Goal: Task Accomplishment & Management: Use online tool/utility

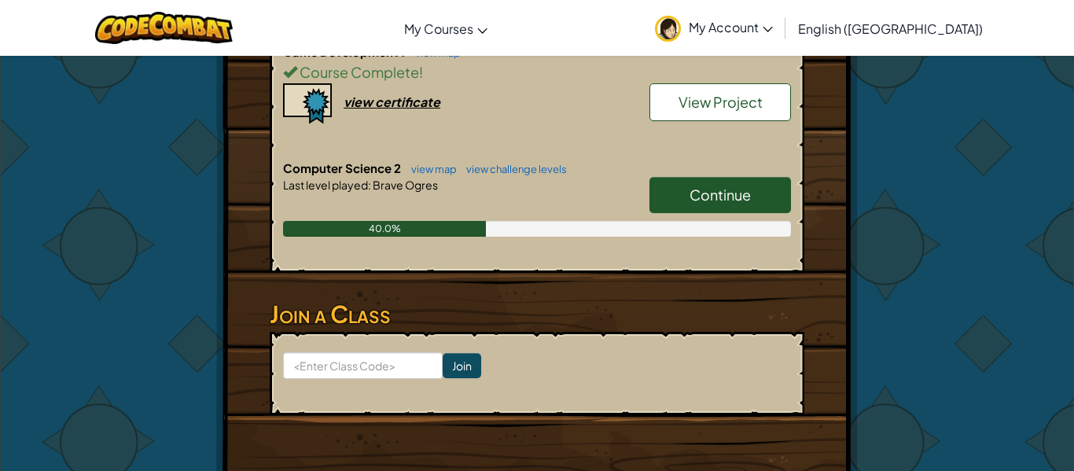
scroll to position [462, 0]
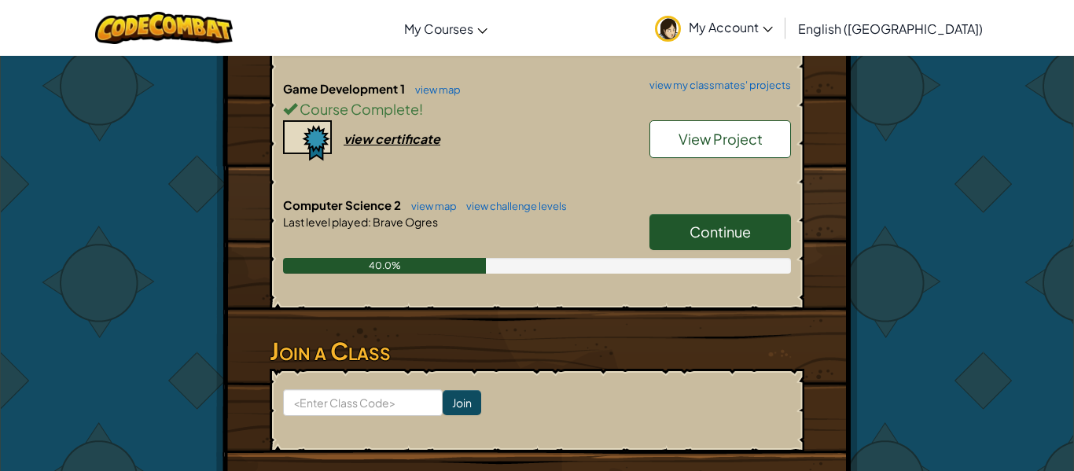
click at [727, 234] on span "Continue" at bounding box center [720, 232] width 61 height 18
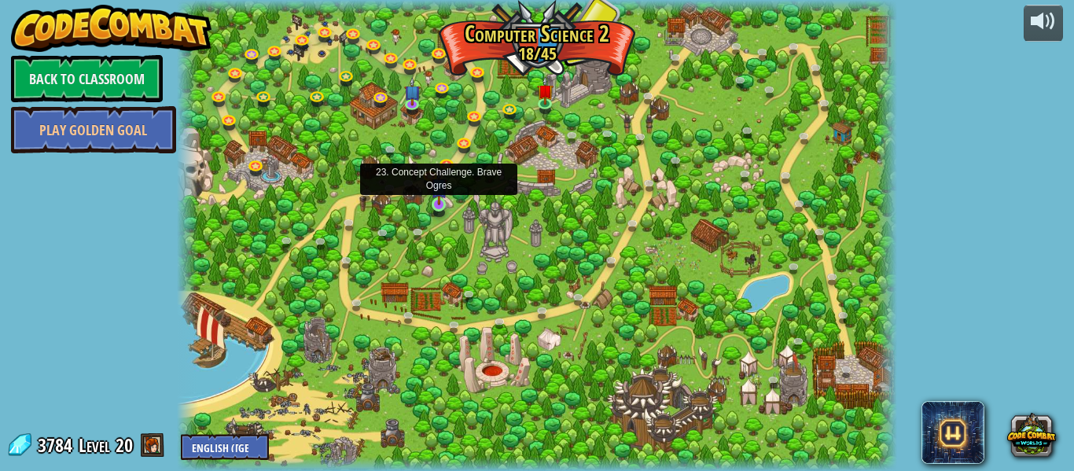
click at [434, 200] on img at bounding box center [439, 187] width 17 height 38
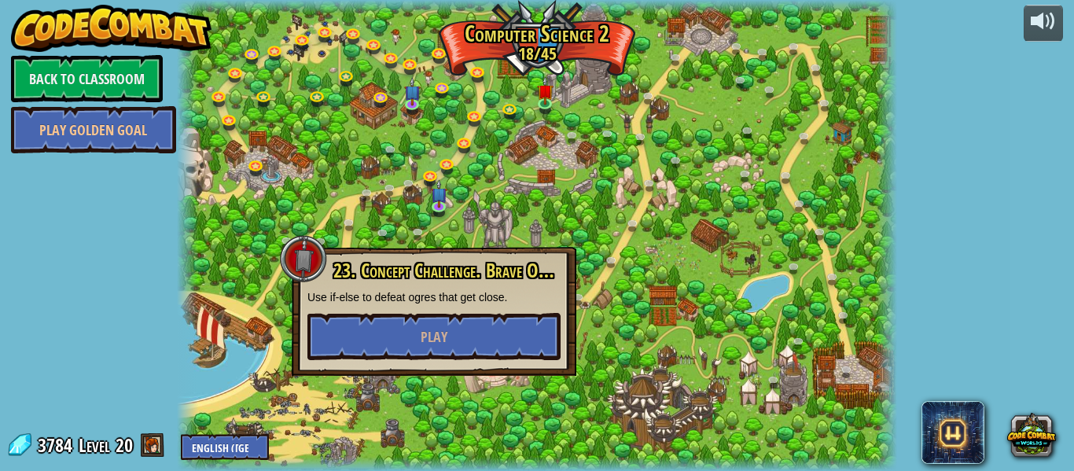
click at [342, 173] on div at bounding box center [537, 235] width 721 height 471
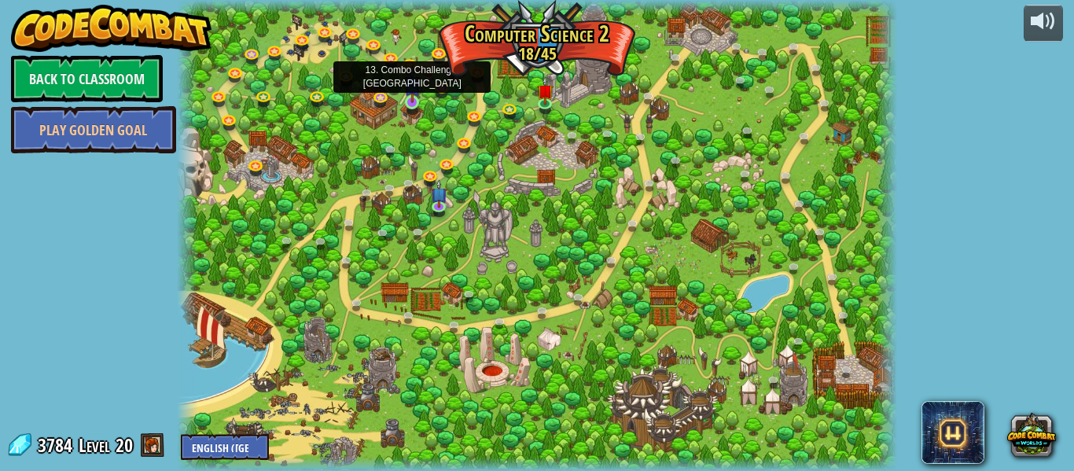
click at [416, 95] on img at bounding box center [412, 84] width 17 height 38
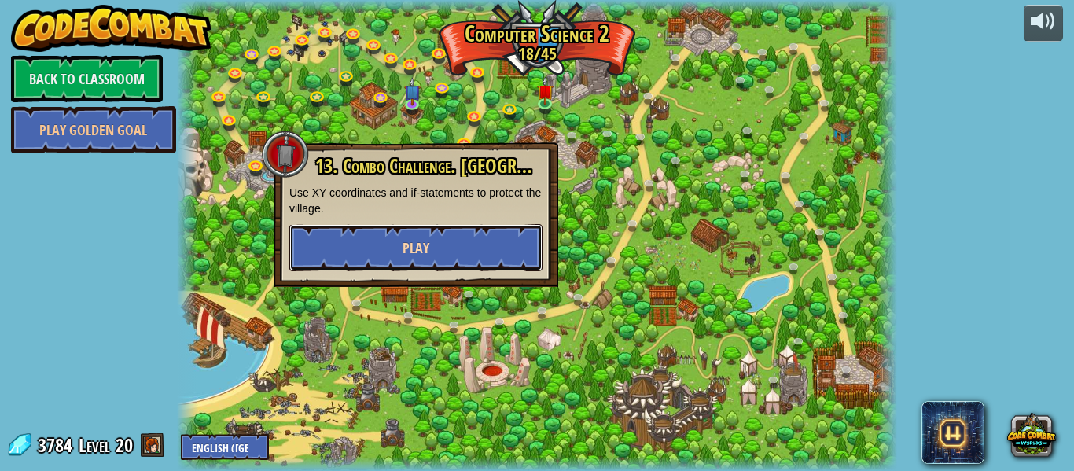
click at [411, 245] on span "Play" at bounding box center [416, 248] width 27 height 20
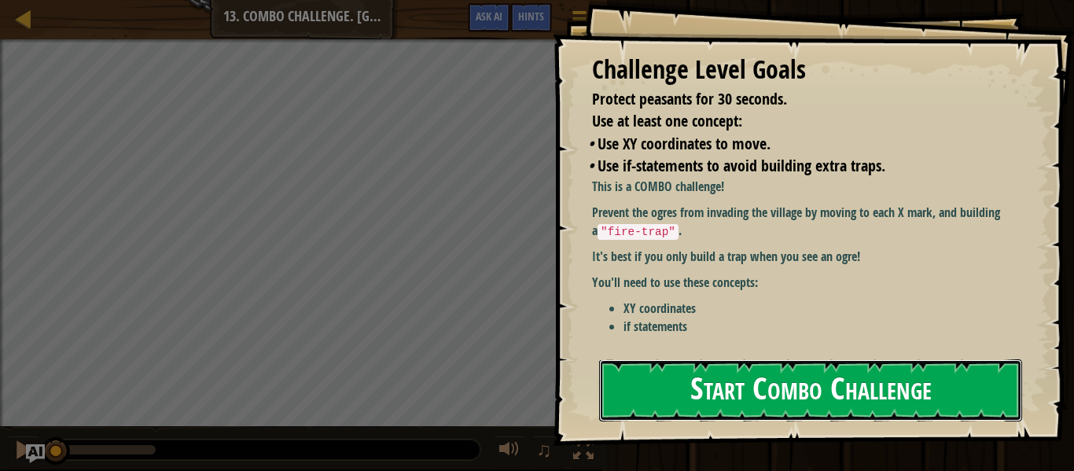
click at [961, 398] on button "Start Combo Challenge" at bounding box center [810, 390] width 423 height 62
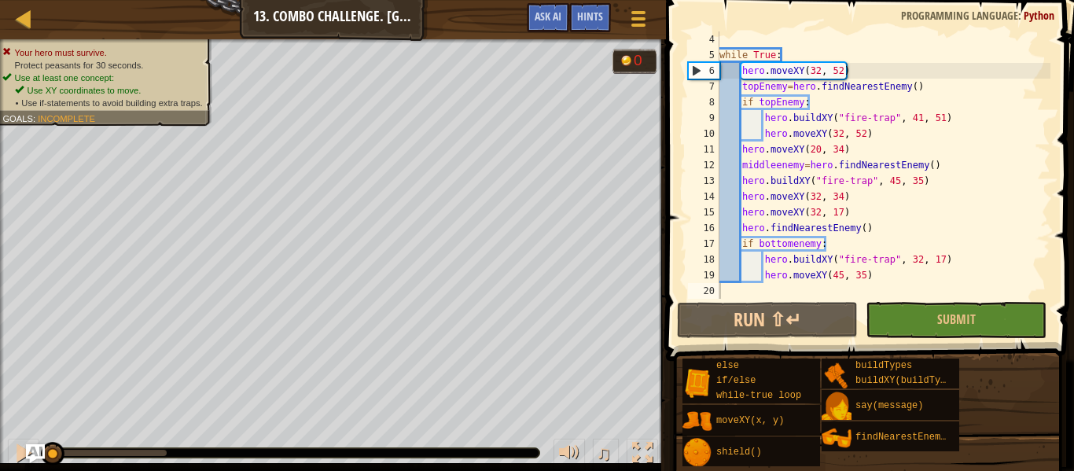
scroll to position [47, 0]
click at [905, 290] on div "while True : hero . moveXY ( 32 , 52 ) topEnemy = hero . findNearestEnemy ( ) i…" at bounding box center [884, 180] width 334 height 299
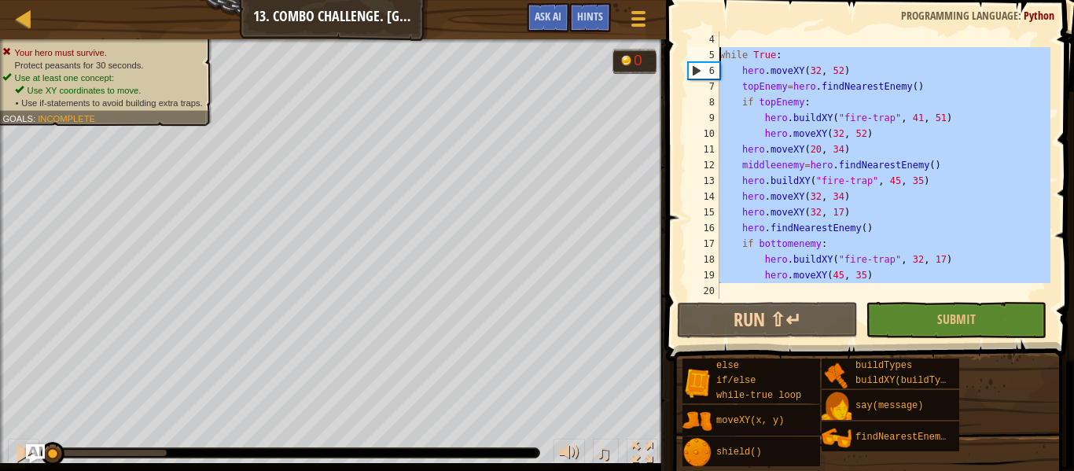
drag, startPoint x: 905, startPoint y: 290, endPoint x: 695, endPoint y: 53, distance: 317.0
click at [695, 53] on div "4 5 6 7 8 9 10 11 12 13 14 15 16 17 18 19 20 while True : hero . moveXY ( 32 , …" at bounding box center [868, 164] width 366 height 267
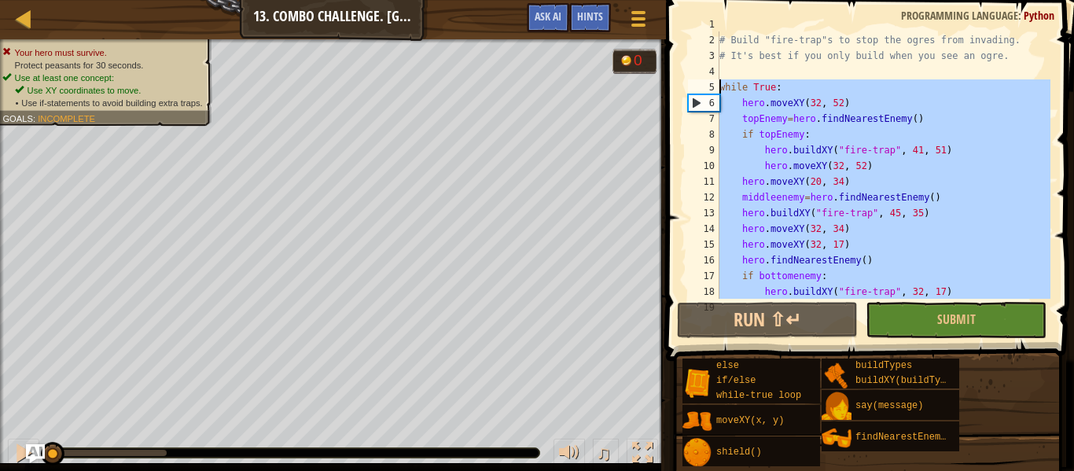
scroll to position [0, 0]
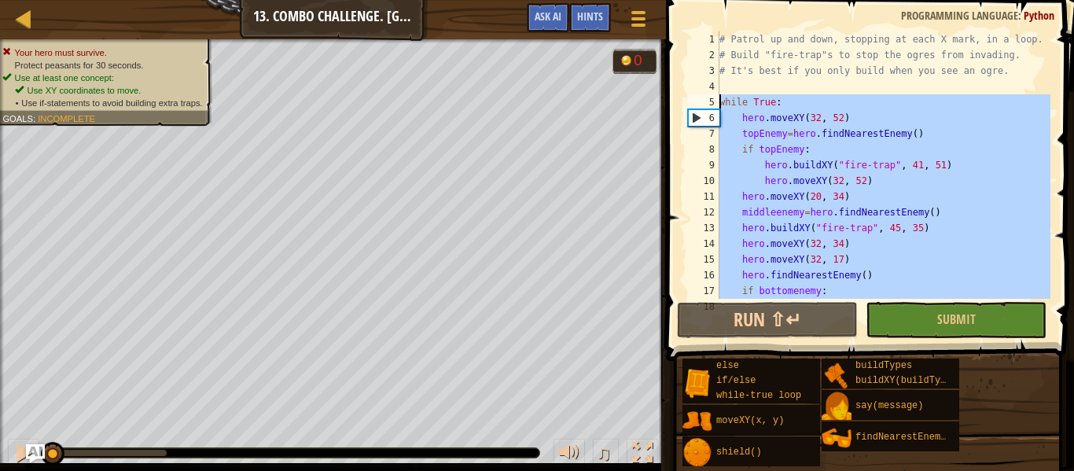
click at [738, 119] on div "# Patrol up and down, stopping at each X mark, in a loop. # Build "fire-trap"s …" at bounding box center [884, 164] width 334 height 267
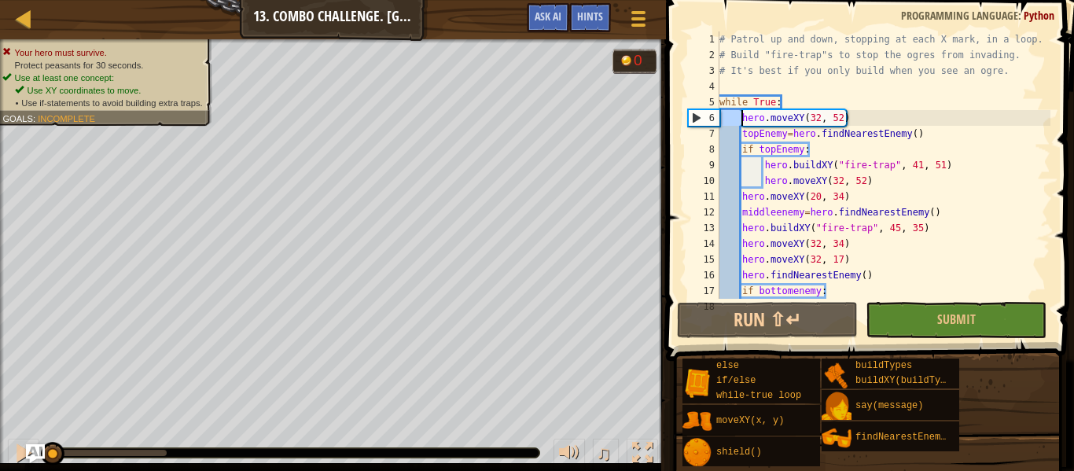
click at [737, 119] on div "# Patrol up and down, stopping at each X mark, in a loop. # Build "fire-trap"s …" at bounding box center [884, 180] width 334 height 299
click at [737, 119] on div "# Patrol up and down, stopping at each X mark, in a loop. # Build "fire-trap"s …" at bounding box center [884, 164] width 334 height 267
click at [743, 135] on div "# Patrol up and down, stopping at each X mark, in a loop. # Build "fire-trap"s …" at bounding box center [884, 180] width 334 height 299
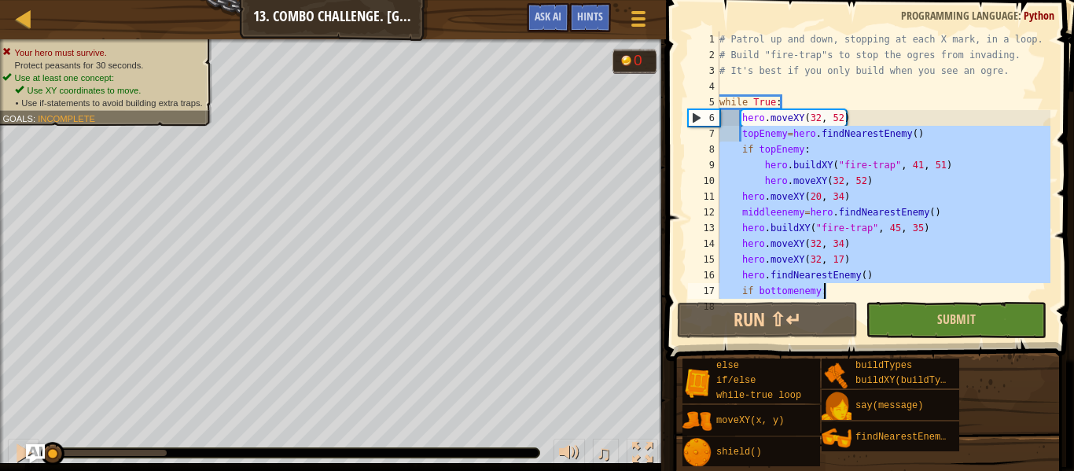
scroll to position [47, 0]
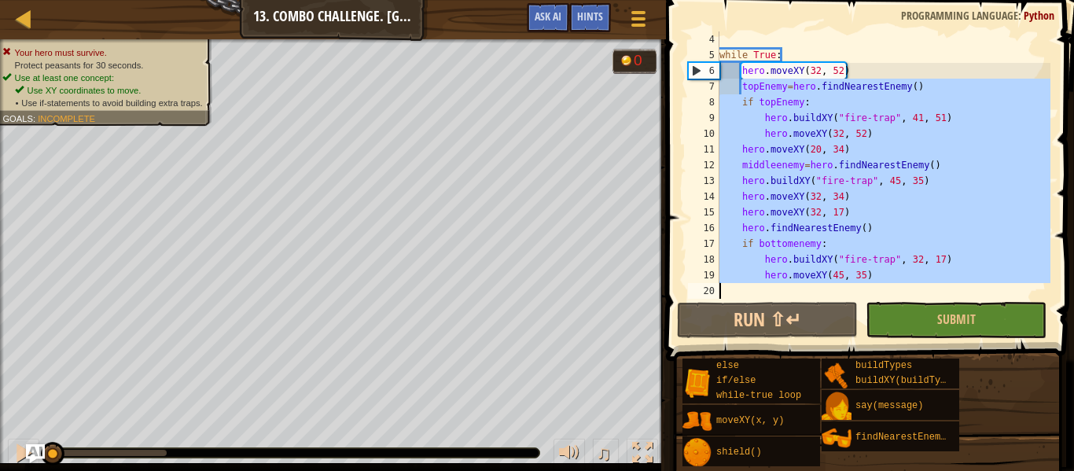
drag, startPoint x: 743, startPoint y: 135, endPoint x: 936, endPoint y: 286, distance: 245.9
click at [936, 286] on div "while True : hero . moveXY ( 32 , 52 ) topEnemy = hero . findNearestEnemy ( ) i…" at bounding box center [884, 180] width 334 height 299
type textarea "hero.moveXY(45, 35)"
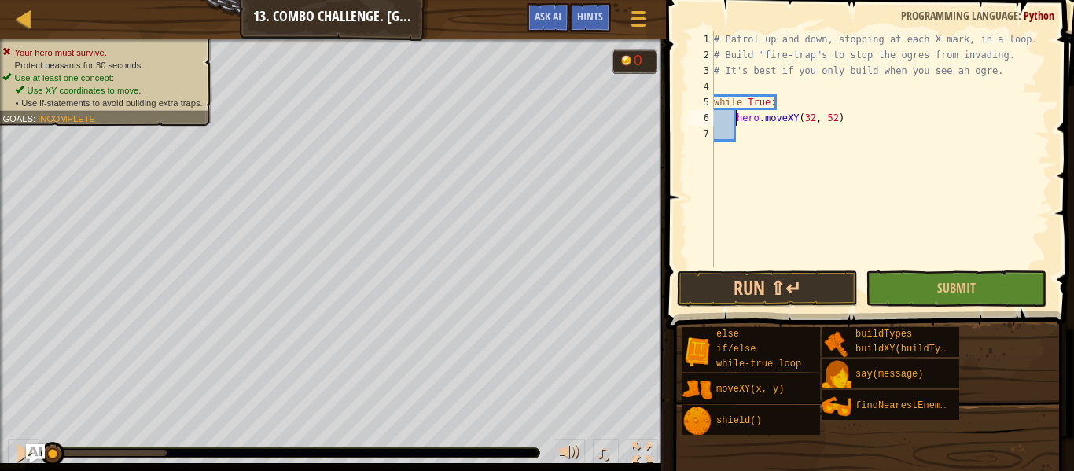
type textarea "while True:"
click at [811, 132] on div "# Patrol up and down, stopping at each X mark, in a loop. # Build "fire-trap"s …" at bounding box center [881, 164] width 340 height 267
type textarea "enemy=hero.findNearestEnemy()"
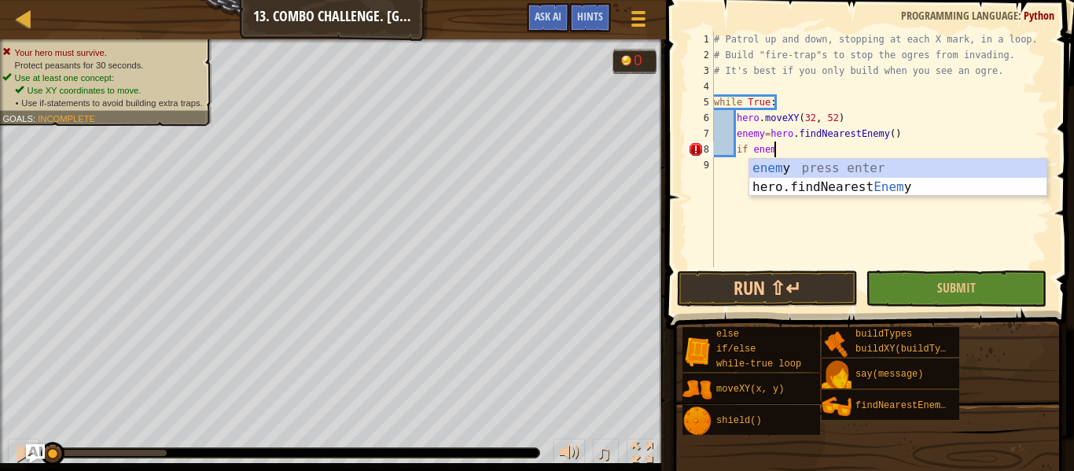
scroll to position [7, 9]
type textarea "if enemy:"
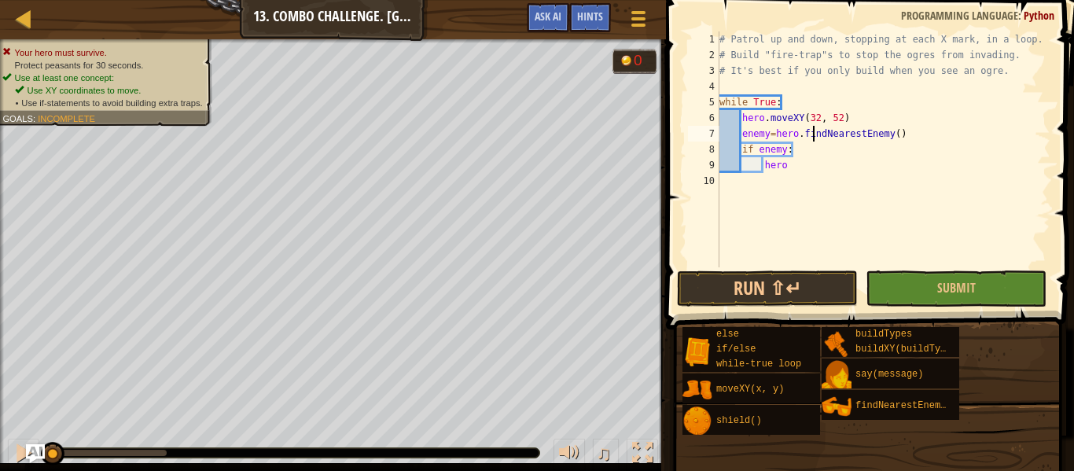
click at [811, 132] on div "# Patrol up and down, stopping at each X mark, in a loop. # Build "fire-trap"s …" at bounding box center [884, 164] width 334 height 267
click at [802, 171] on div "# Patrol up and down, stopping at each X mark, in a loop. # Build "fire-trap"s …" at bounding box center [884, 164] width 334 height 267
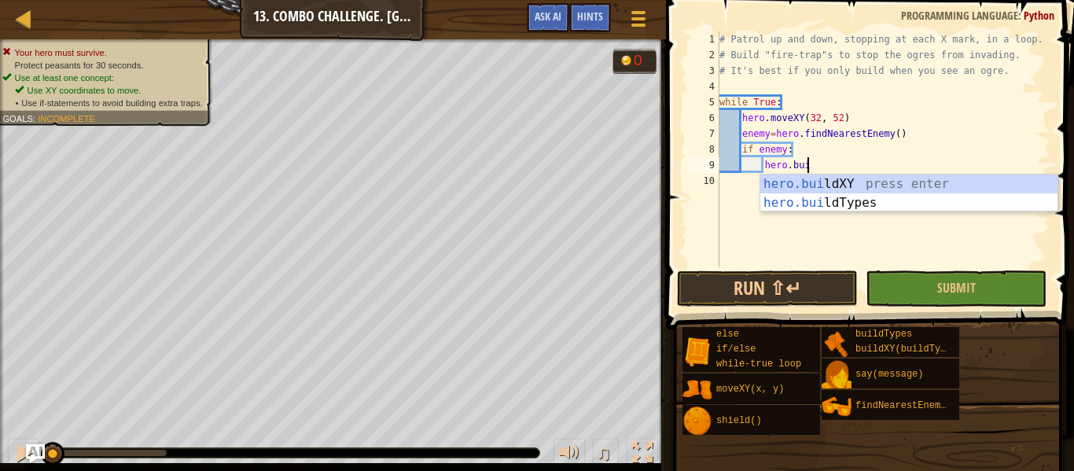
scroll to position [7, 12]
click at [811, 179] on div "hero.[PERSON_NAME] ldXY press enter hero.[PERSON_NAME] ldTypes press enter" at bounding box center [909, 213] width 297 height 76
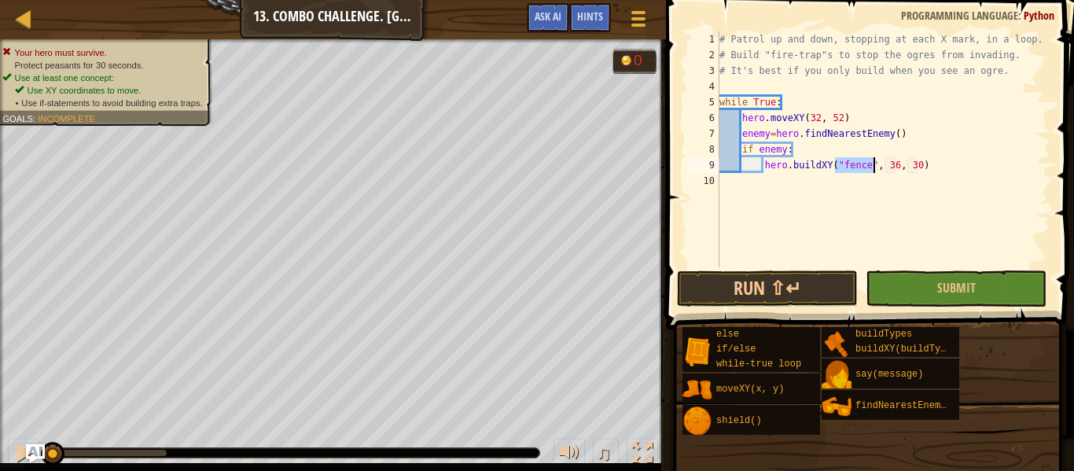
click at [869, 161] on div "# Patrol up and down, stopping at each X mark, in a loop. # Build "fire-trap"s …" at bounding box center [884, 149] width 334 height 236
click at [921, 166] on div "# Patrol up and down, stopping at each X mark, in a loop. # Build "fire-trap"s …" at bounding box center [884, 164] width 334 height 267
click at [896, 165] on div "# Patrol up and down, stopping at each X mark, in a loop. # Build "fire-trap"s …" at bounding box center [884, 164] width 334 height 267
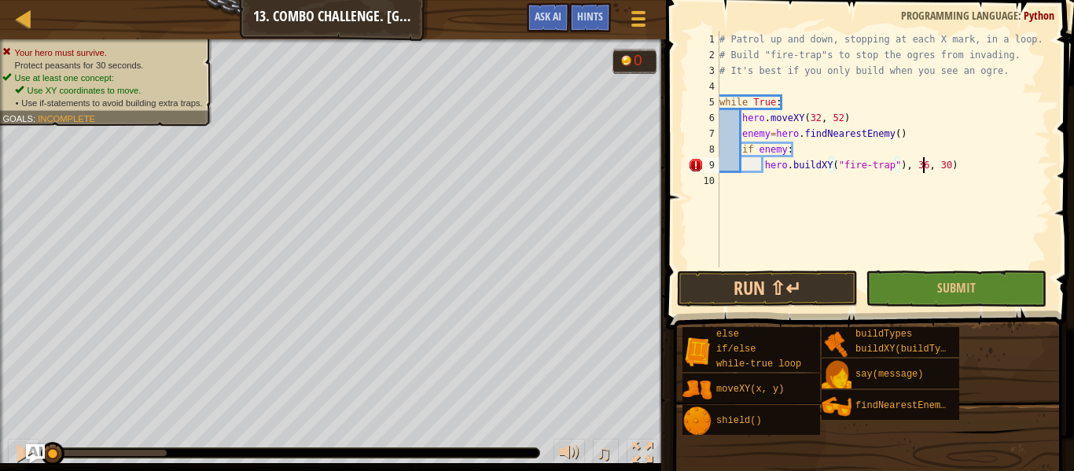
click at [923, 166] on div "# Patrol up and down, stopping at each X mark, in a loop. # Build "fire-trap"s …" at bounding box center [884, 164] width 334 height 267
click at [945, 166] on div "# Patrol up and down, stopping at each X mark, in a loop. # Build "fire-trap"s …" at bounding box center [884, 164] width 334 height 267
type textarea "hero.buildXY("fire-trap"), 35, 52)"
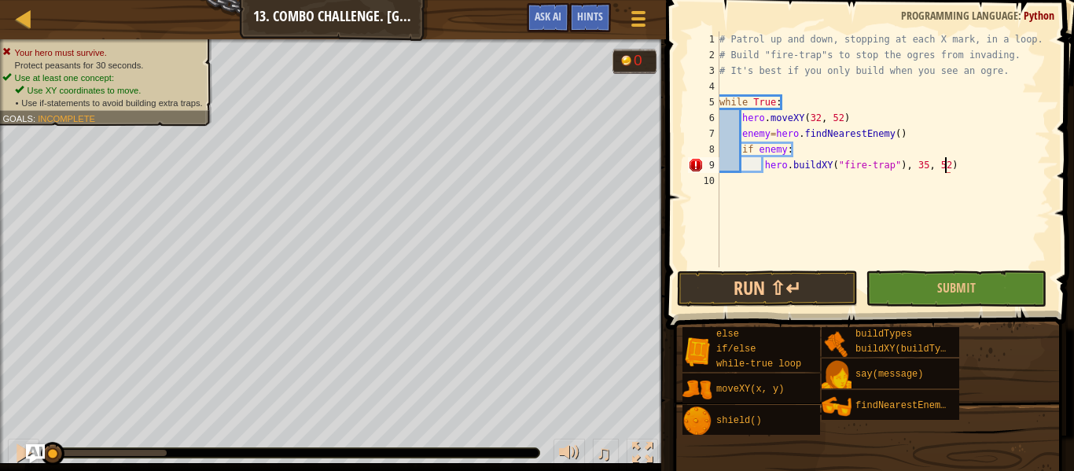
click at [985, 167] on div "# Patrol up and down, stopping at each X mark, in a loop. # Build "fire-trap"s …" at bounding box center [884, 164] width 334 height 267
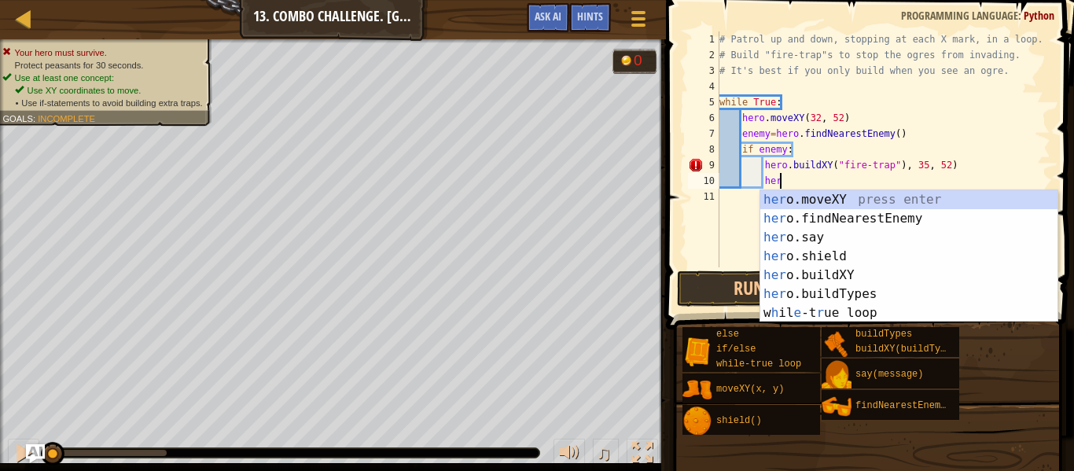
scroll to position [7, 9]
click at [961, 197] on div "hero .moveXY press enter hero .findNearestEnemy press enter hero .say press ent…" at bounding box center [909, 275] width 297 height 170
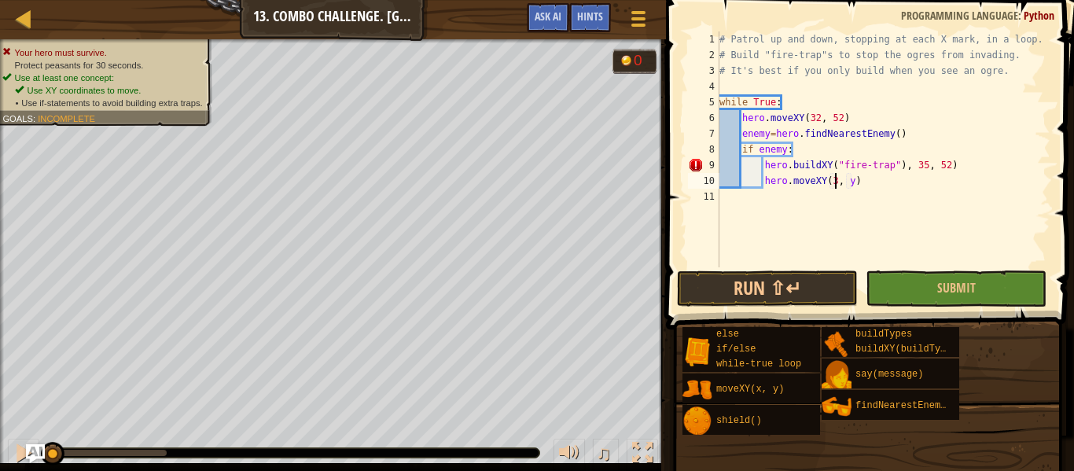
scroll to position [7, 18]
click at [856, 182] on div "# Patrol up and down, stopping at each X mark, in a loop. # Build "fire-trap"s …" at bounding box center [884, 164] width 334 height 267
type textarea "hero.moveXY(32, 34)"
click at [885, 183] on div "# Patrol up and down, stopping at each X mark, in a loop. # Build "fire-trap"s …" at bounding box center [884, 164] width 334 height 267
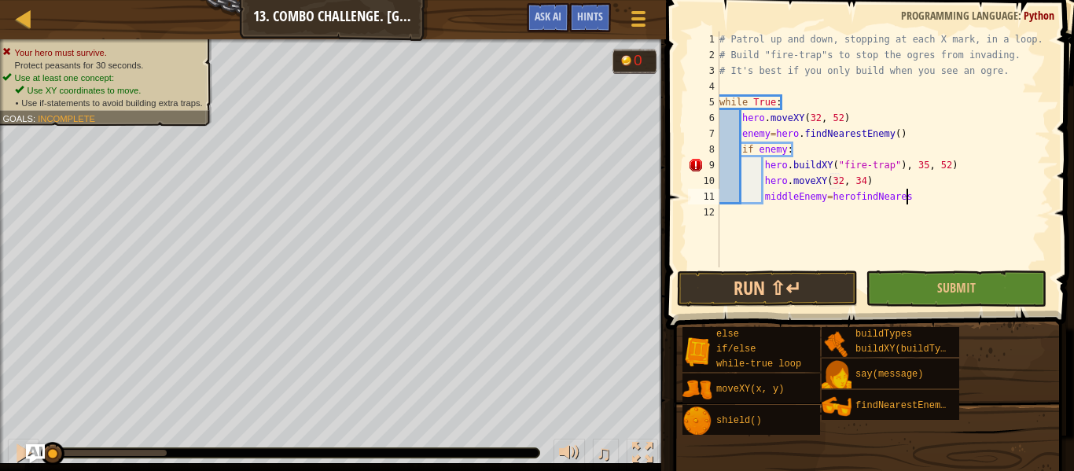
scroll to position [7, 27]
type textarea "middleEnemy=herofindNearestEnemy()"
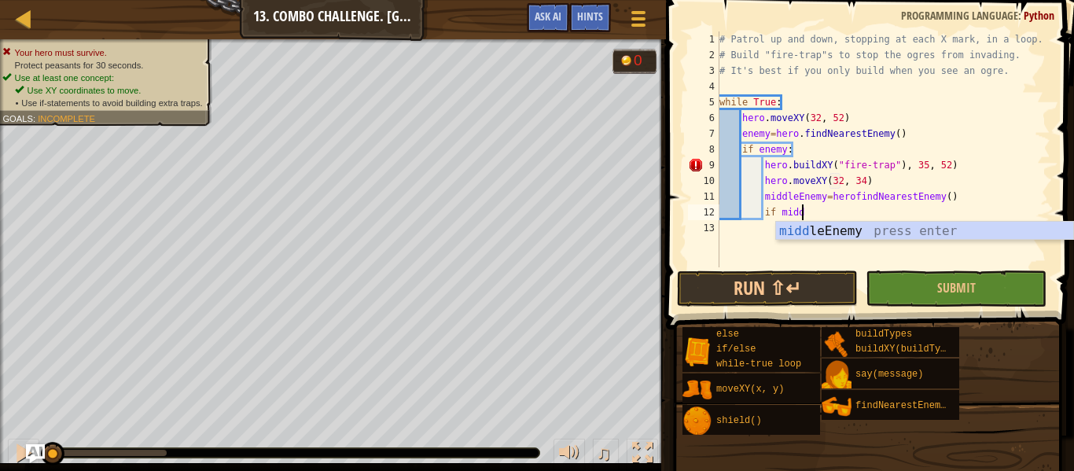
scroll to position [7, 13]
click at [874, 236] on div "middle Enemy press enter" at bounding box center [924, 250] width 297 height 57
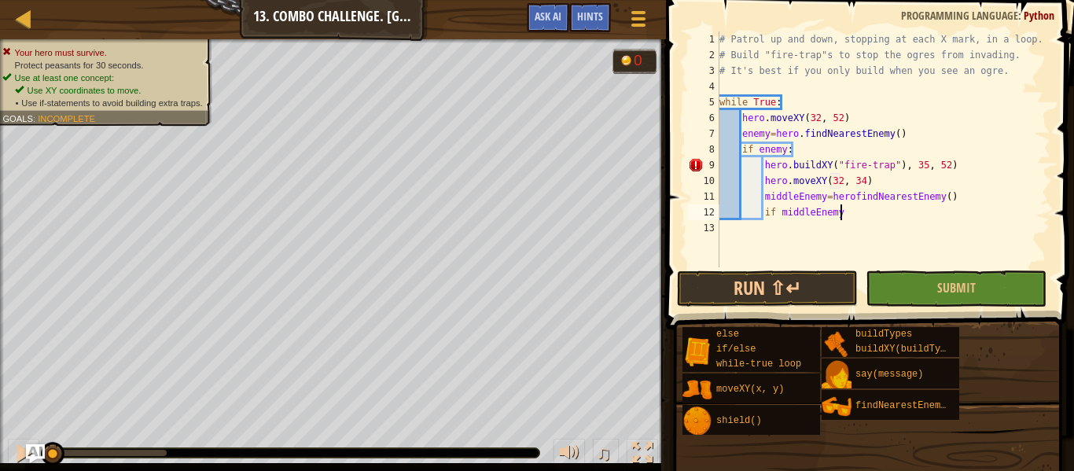
type textarea "if middleEnemy:"
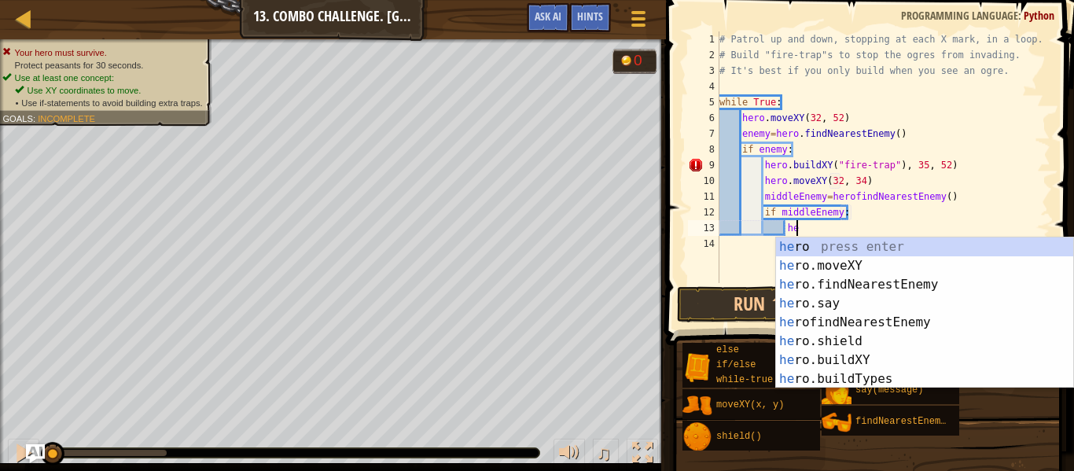
scroll to position [7, 12]
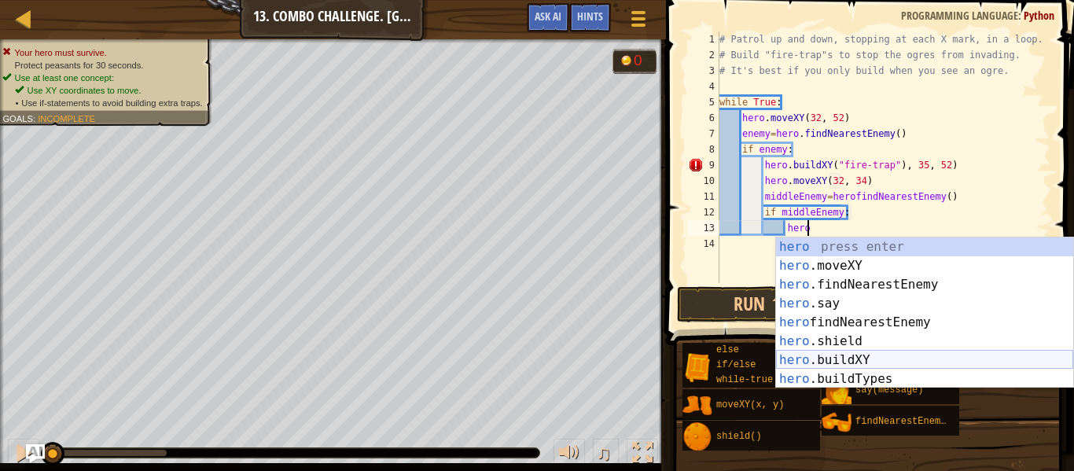
click at [845, 357] on div "hero press enter hero .moveXY press enter hero .findNearestEnemy press enter he…" at bounding box center [924, 332] width 297 height 189
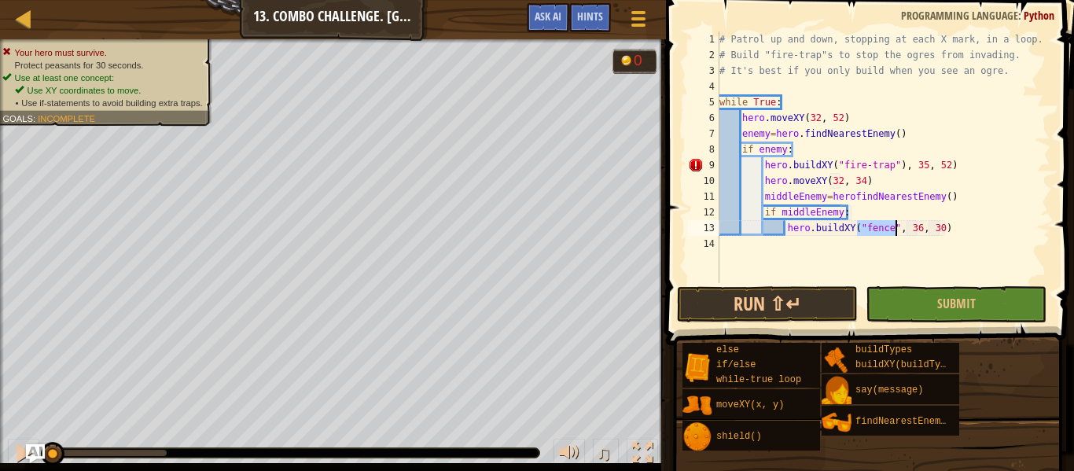
click at [887, 225] on div "# Patrol up and down, stopping at each X mark, in a loop. # Build "fire-trap"s …" at bounding box center [884, 157] width 334 height 252
click at [891, 227] on div "# Patrol up and down, stopping at each X mark, in a loop. # Build "fire-trap"s …" at bounding box center [884, 172] width 334 height 283
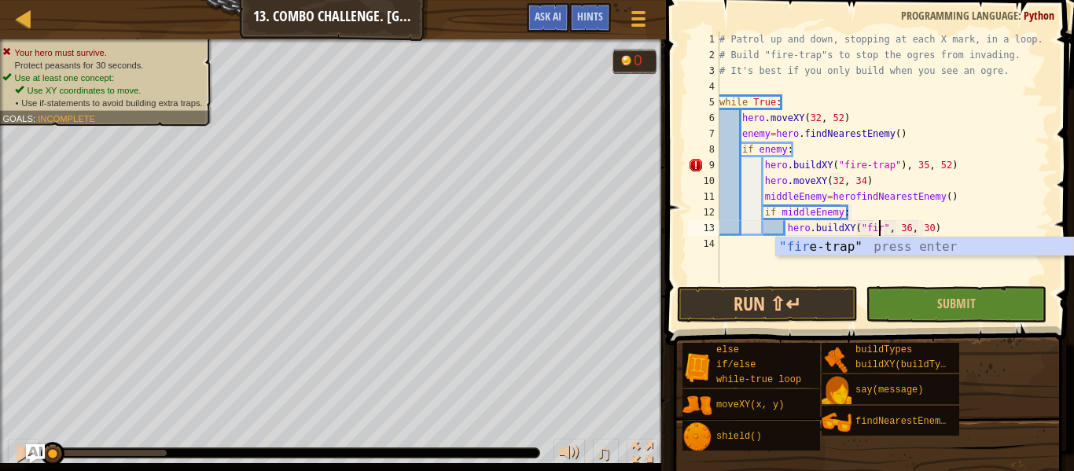
scroll to position [7, 24]
click at [903, 242] on div ""fire -trap" press enter" at bounding box center [924, 266] width 297 height 57
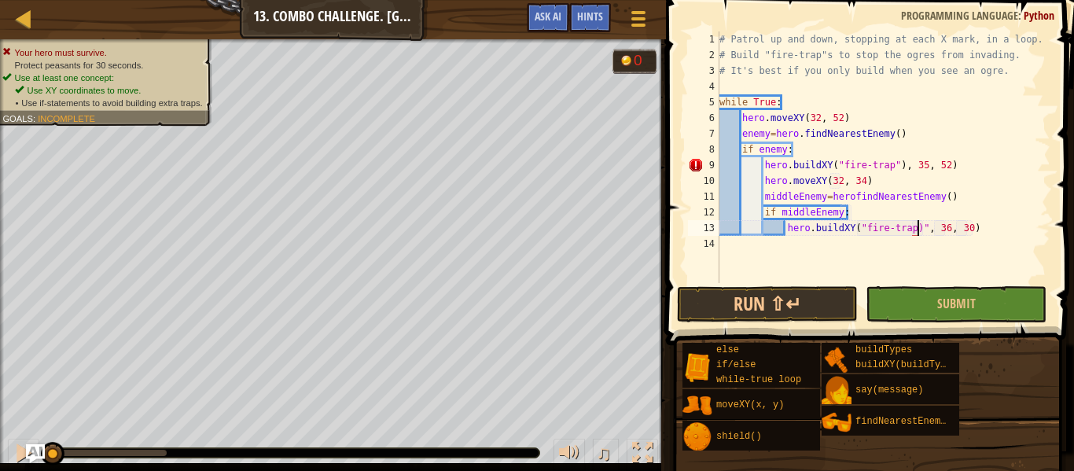
scroll to position [7, 29]
click at [944, 230] on div "# Patrol up and down, stopping at each X mark, in a loop. # Build "fire-trap"s …" at bounding box center [884, 172] width 334 height 283
click at [925, 230] on div "# Patrol up and down, stopping at each X mark, in a loop. # Build "fire-trap"s …" at bounding box center [884, 172] width 334 height 283
click at [948, 231] on div "# Patrol up and down, stopping at each X mark, in a loop. # Build "fire-trap"s …" at bounding box center [884, 172] width 334 height 283
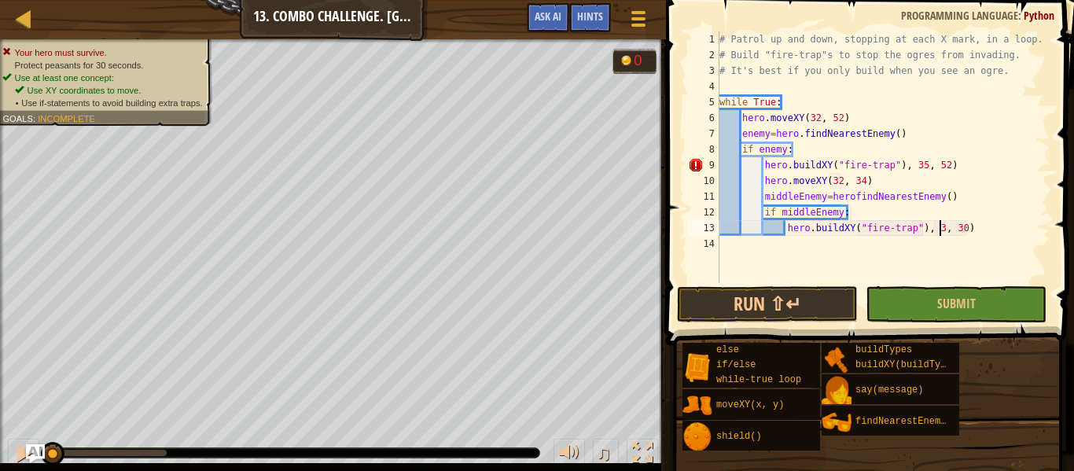
scroll to position [7, 33]
click at [969, 232] on div "# Patrol up and down, stopping at each X mark, in a loop. # Build "fire-trap"s …" at bounding box center [884, 172] width 334 height 283
click at [993, 233] on div "# Patrol up and down, stopping at each X mark, in a loop. # Build "fire-trap"s …" at bounding box center [884, 172] width 334 height 283
type textarea "hero.buildXY("fire-trap"), 35, 42)"
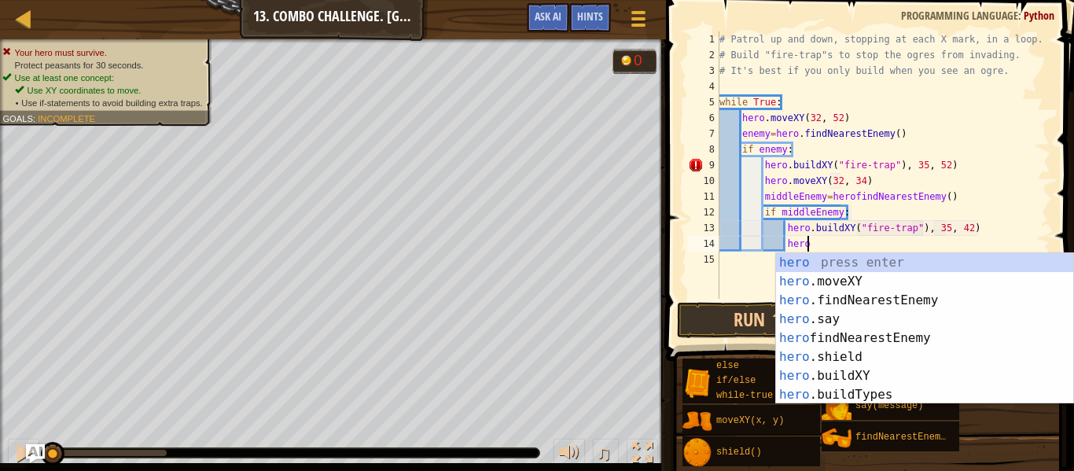
scroll to position [7, 12]
click at [967, 277] on div "hero press enter hero .moveXY press enter hero .findNearestEnemy press enter he…" at bounding box center [924, 347] width 297 height 189
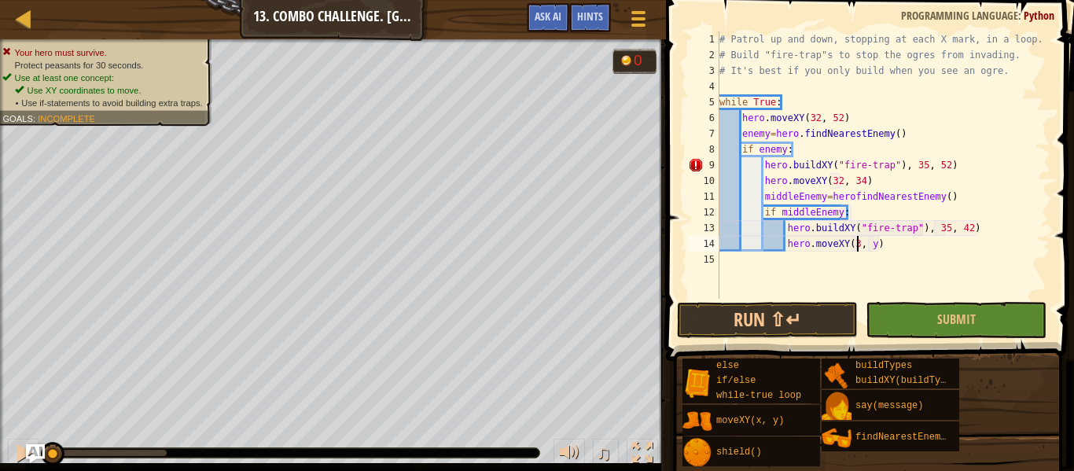
scroll to position [7, 21]
click at [880, 245] on div "# Patrol up and down, stopping at each X mark, in a loop. # Build "fire-trap"s …" at bounding box center [884, 180] width 334 height 299
type textarea "hero.moveXY(32, 16)"
click at [898, 245] on div "# Patrol up and down, stopping at each X mark, in a loop. # Build "fire-trap"s …" at bounding box center [884, 180] width 334 height 299
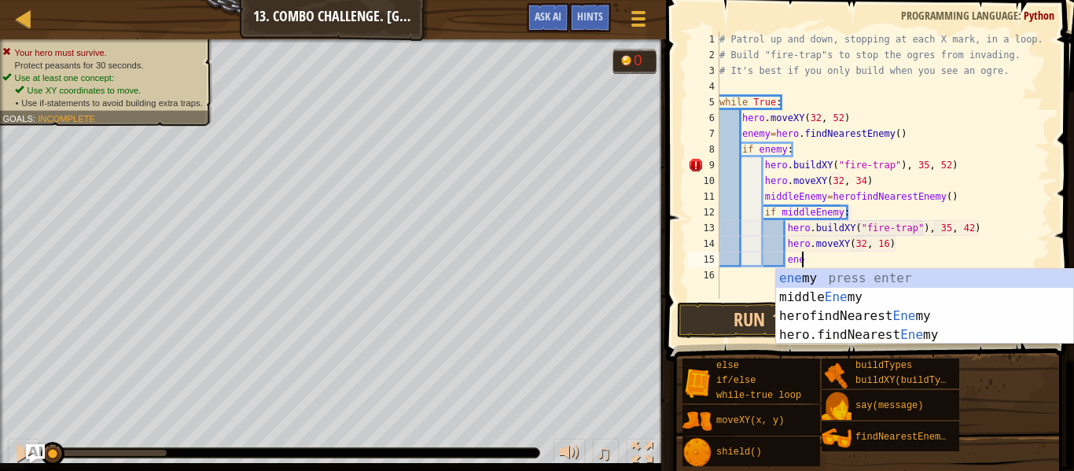
scroll to position [7, 12]
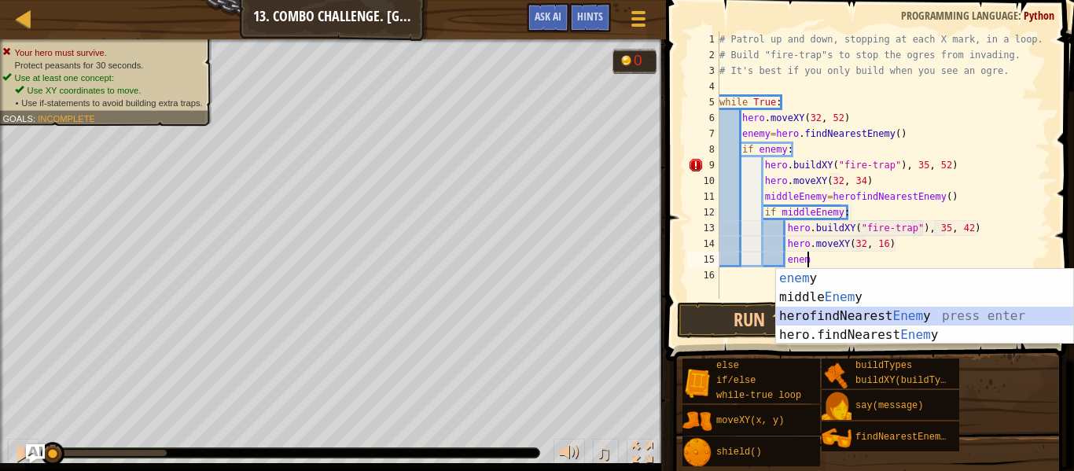
click at [858, 318] on div "enem y press enter middle Enem y press enter herofindNearest Enem y press enter…" at bounding box center [924, 325] width 297 height 113
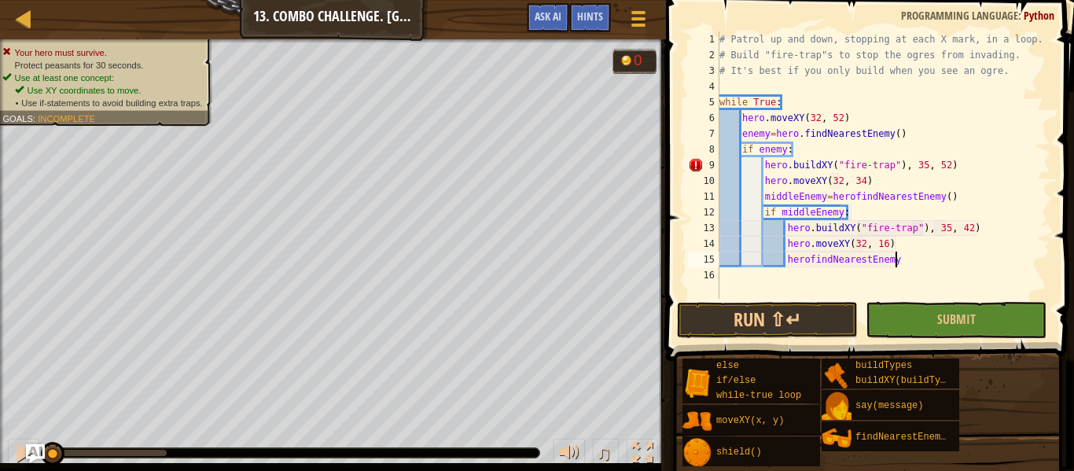
click at [785, 261] on div "# Patrol up and down, stopping at each X mark, in a loop. # Build "fire-trap"s …" at bounding box center [884, 180] width 334 height 299
click at [835, 263] on div "# Patrol up and down, stopping at each X mark, in a loop. # Build "fire-trap"s …" at bounding box center [884, 180] width 334 height 299
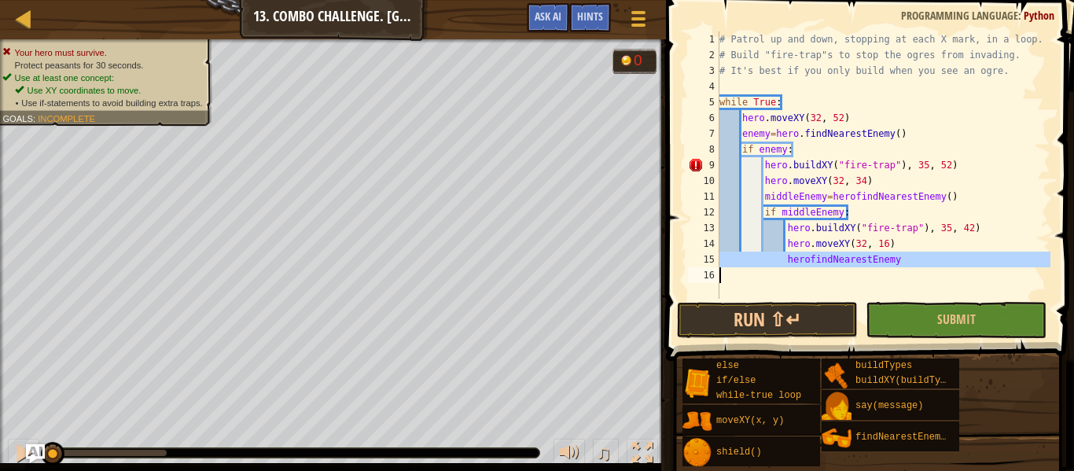
click at [835, 263] on div "# Patrol up and down, stopping at each X mark, in a loop. # Build "fire-trap"s …" at bounding box center [884, 164] width 334 height 267
type textarea "herofindNearestEnemy"
click at [835, 263] on div "# Patrol up and down, stopping at each X mark, in a loop. # Build "fire-trap"s …" at bounding box center [884, 180] width 334 height 299
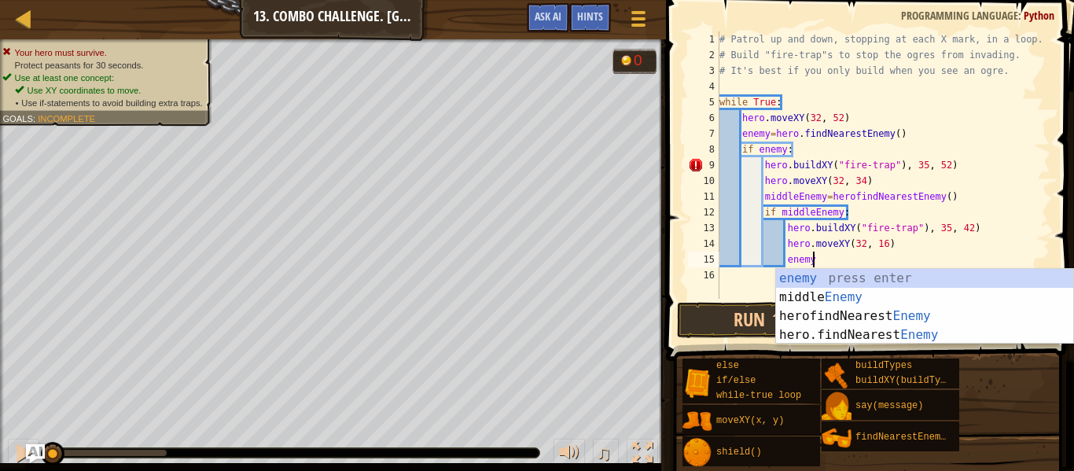
scroll to position [7, 13]
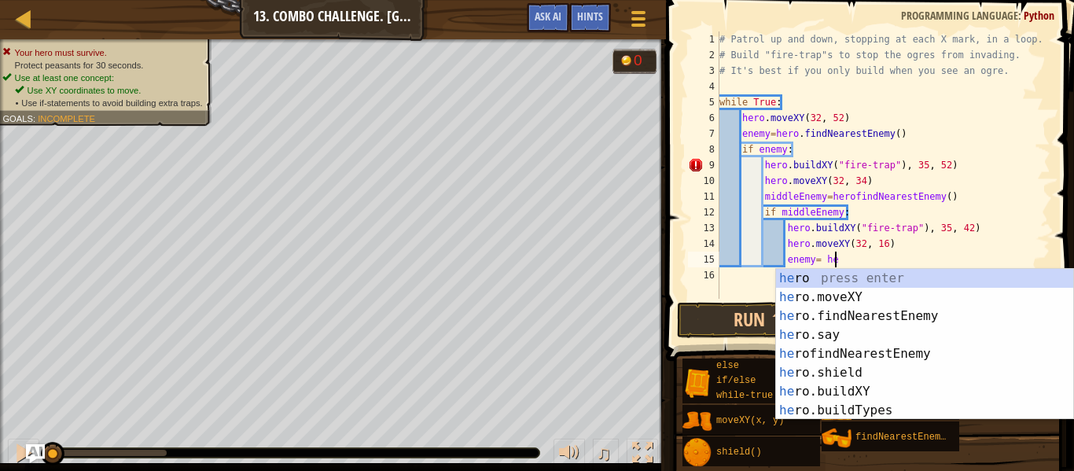
type textarea "enemy= hero"
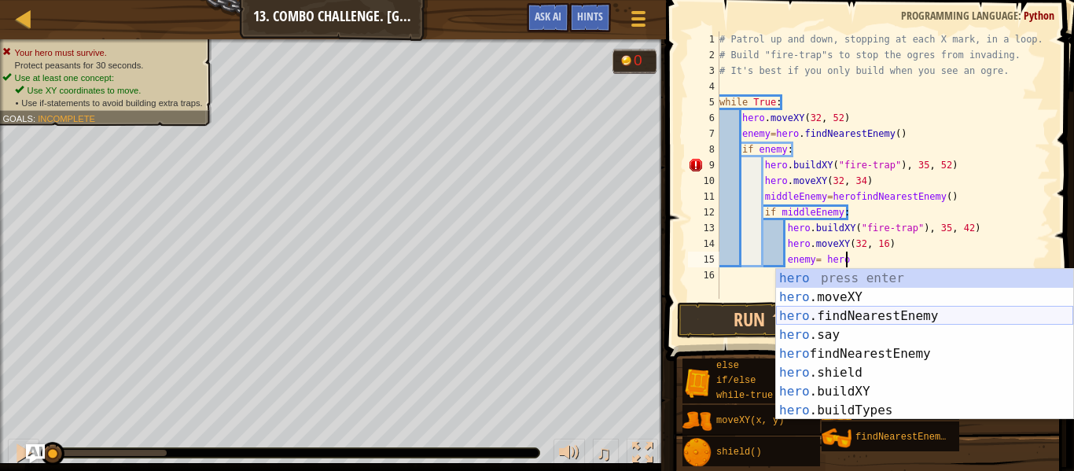
click at [826, 319] on div "hero press enter hero .moveXY press enter hero .findNearestEnemy press enter he…" at bounding box center [924, 363] width 297 height 189
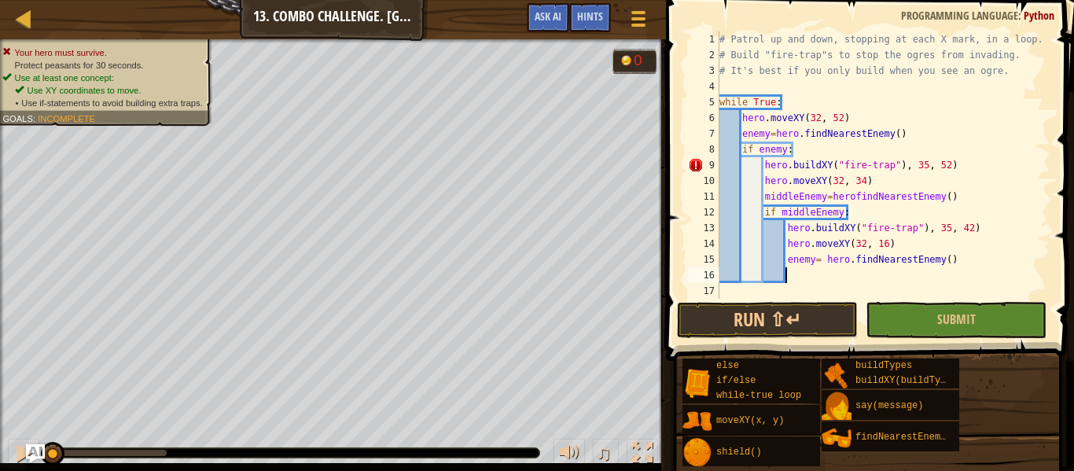
scroll to position [7, 9]
click at [814, 262] on div "# Patrol up and down, stopping at each X mark, in a loop. # Build "fire-trap"s …" at bounding box center [884, 180] width 334 height 299
type textarea "enemy = hero.findNearestEnemy()"
click at [986, 267] on div "# Patrol up and down, stopping at each X mark, in a loop. # Build "fire-trap"s …" at bounding box center [884, 180] width 334 height 299
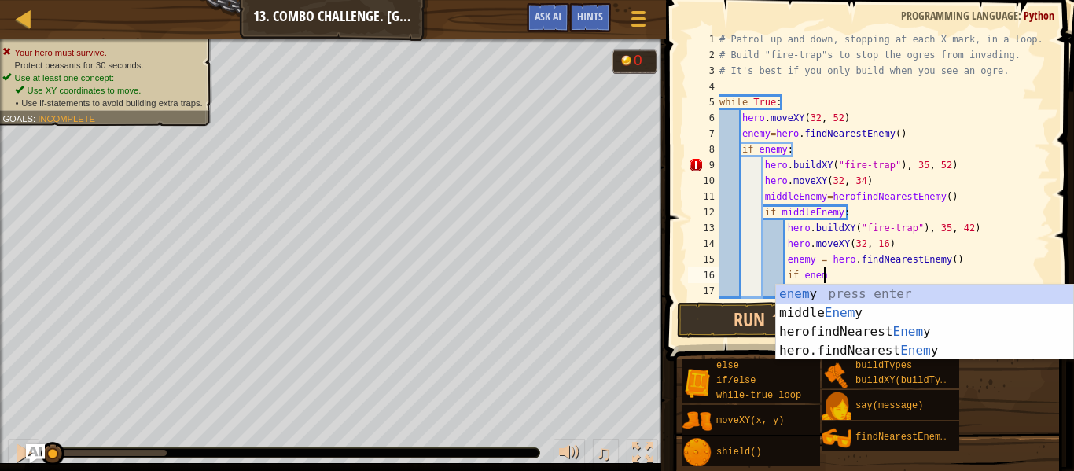
scroll to position [7, 15]
type textarea "if enemy:"
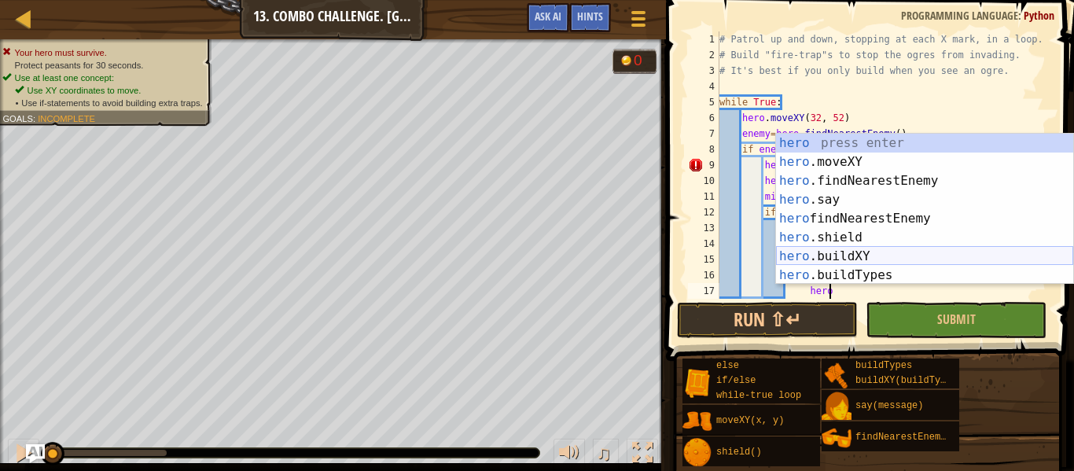
click at [901, 250] on div "hero press enter hero .moveXY press enter hero .findNearestEnemy press enter he…" at bounding box center [924, 228] width 297 height 189
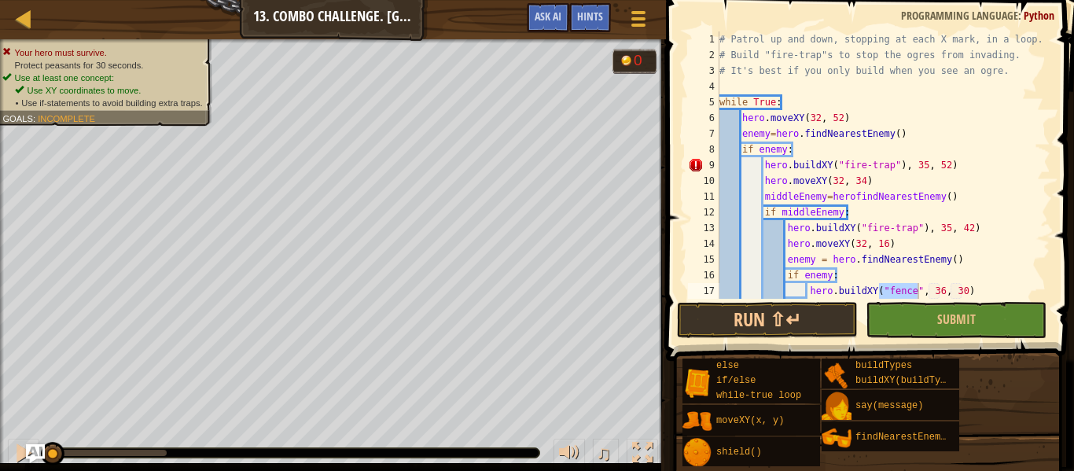
click at [912, 299] on span at bounding box center [872, 157] width 421 height 407
click at [913, 294] on div "# Patrol up and down, stopping at each X mark, in a loop. # Build "fire-trap"s …" at bounding box center [884, 180] width 334 height 299
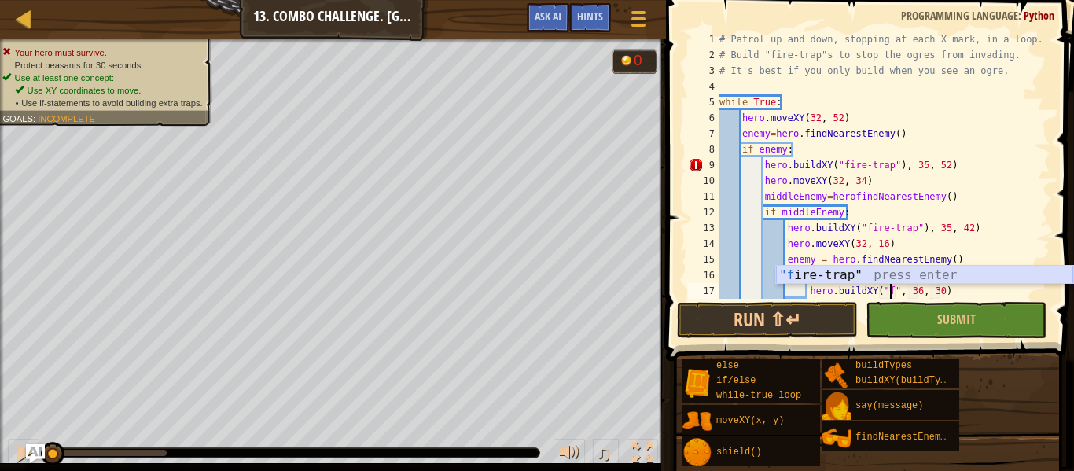
click at [892, 270] on div ""f ire-trap" press enter" at bounding box center [924, 294] width 297 height 57
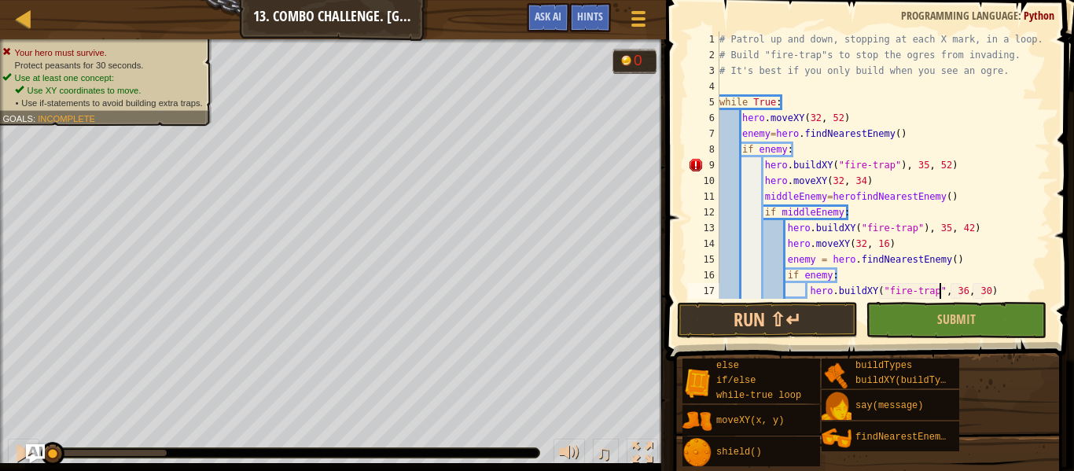
click at [941, 291] on div "# Patrol up and down, stopping at each X mark, in a loop. # Build "fire-trap"s …" at bounding box center [884, 180] width 334 height 299
click at [969, 291] on div "# Patrol up and down, stopping at each X mark, in a loop. # Build "fire-trap"s …" at bounding box center [884, 180] width 334 height 299
click at [989, 293] on div "# Patrol up and down, stopping at each X mark, in a loop. # Build "fire-trap"s …" at bounding box center [884, 180] width 334 height 299
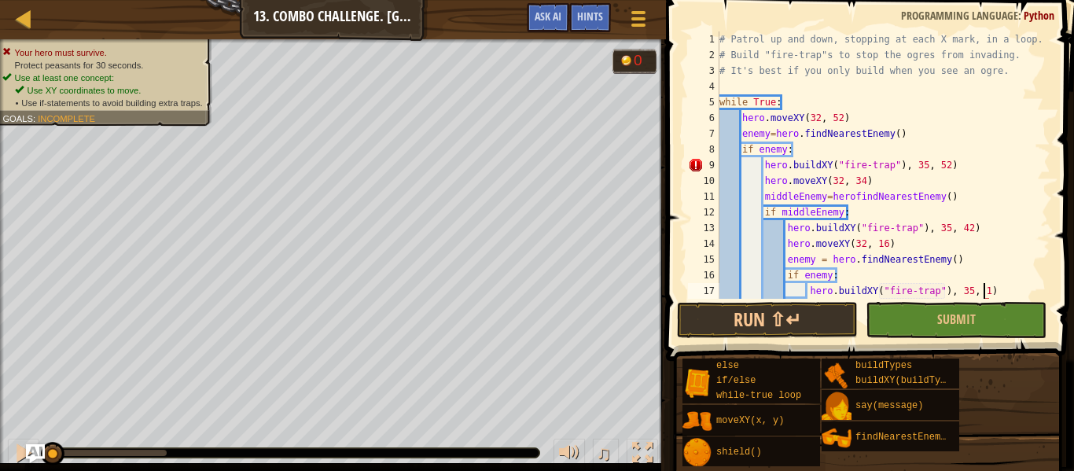
scroll to position [7, 39]
click at [945, 291] on div "# Patrol up and down, stopping at each X mark, in a loop. # Build "fire-trap"s …" at bounding box center [884, 180] width 334 height 299
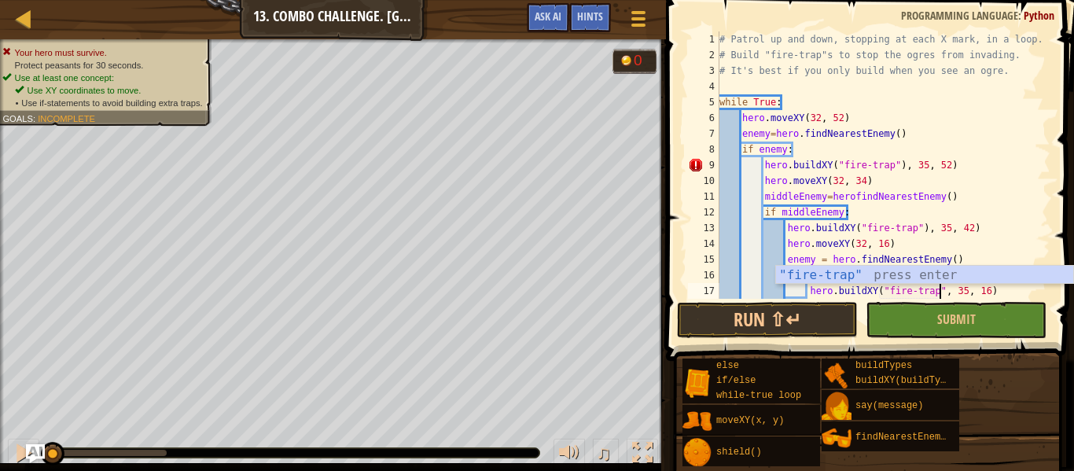
click at [921, 228] on div "# Patrol up and down, stopping at each X mark, in a loop. # Build "fire-trap"s …" at bounding box center [884, 180] width 334 height 299
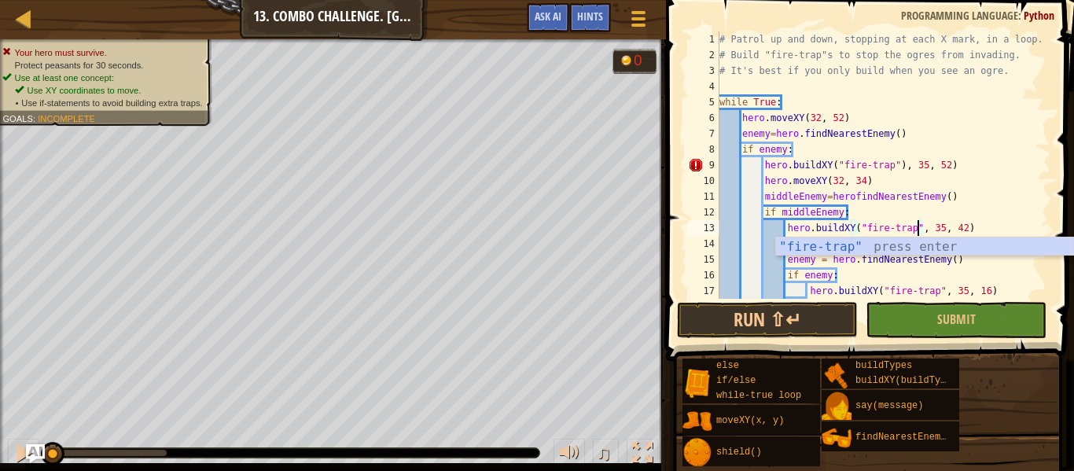
scroll to position [7, 35]
click at [956, 191] on div "# Patrol up and down, stopping at each X mark, in a loop. # Build "fire-trap"s …" at bounding box center [884, 180] width 334 height 299
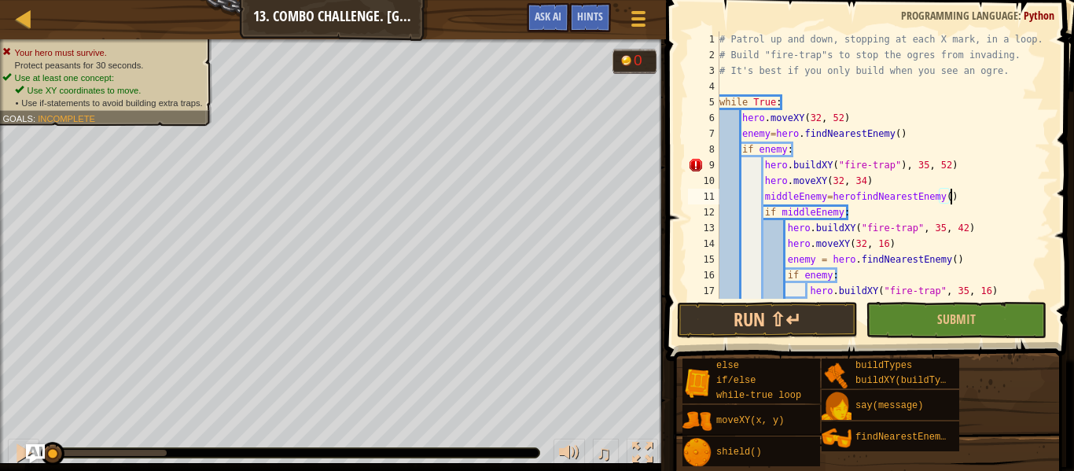
click at [900, 167] on div "# Patrol up and down, stopping at each X mark, in a loop. # Build "fire-trap"s …" at bounding box center [884, 180] width 334 height 299
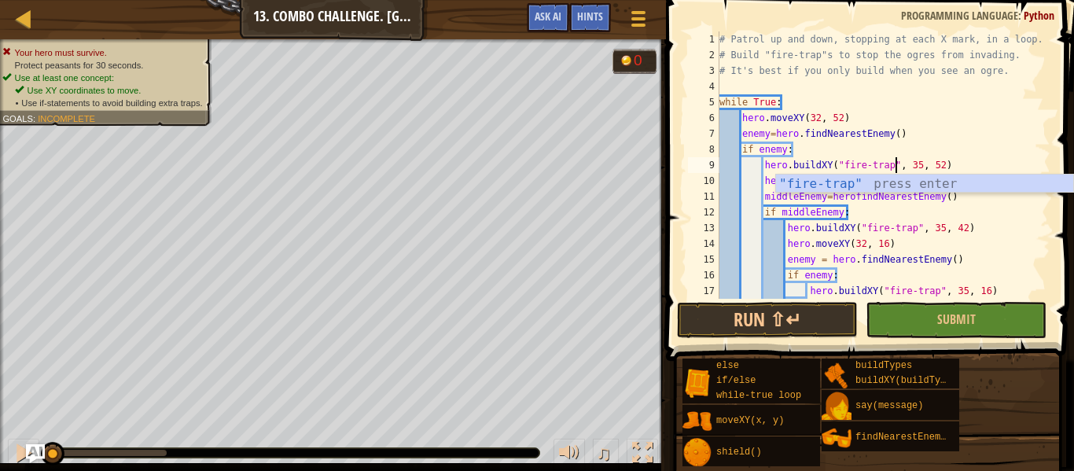
click at [830, 136] on div "# Patrol up and down, stopping at each X mark, in a loop. # Build "fire-trap"s …" at bounding box center [884, 180] width 334 height 299
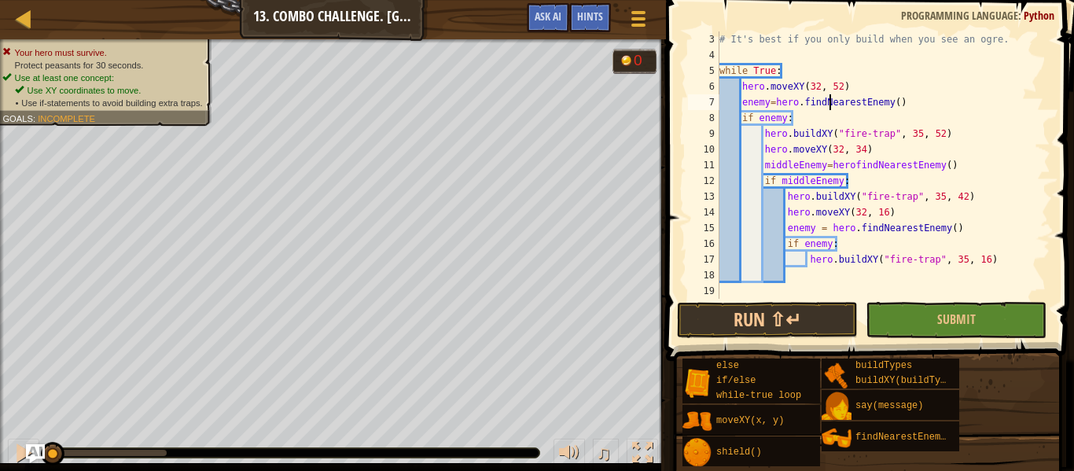
scroll to position [31, 0]
click at [928, 315] on button "Submit" at bounding box center [956, 320] width 181 height 36
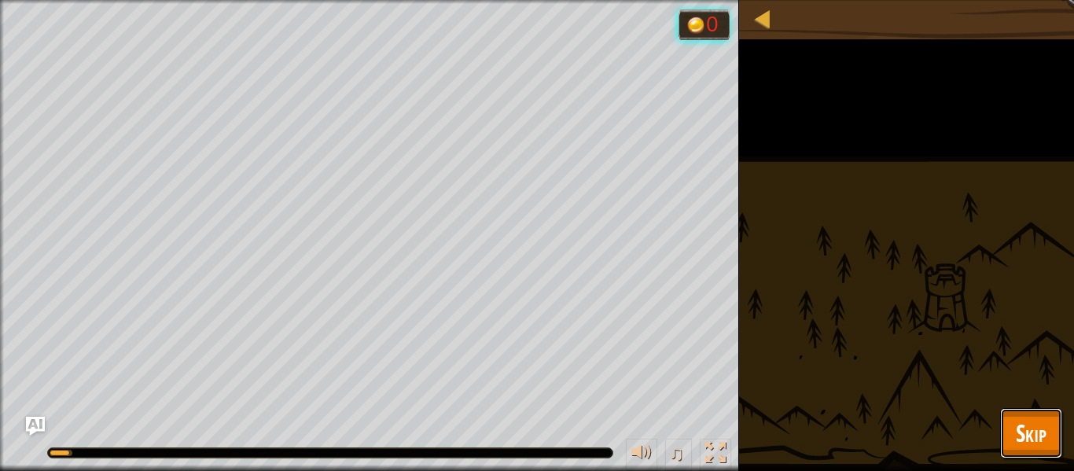
click at [1029, 419] on span "Skip" at bounding box center [1031, 433] width 31 height 32
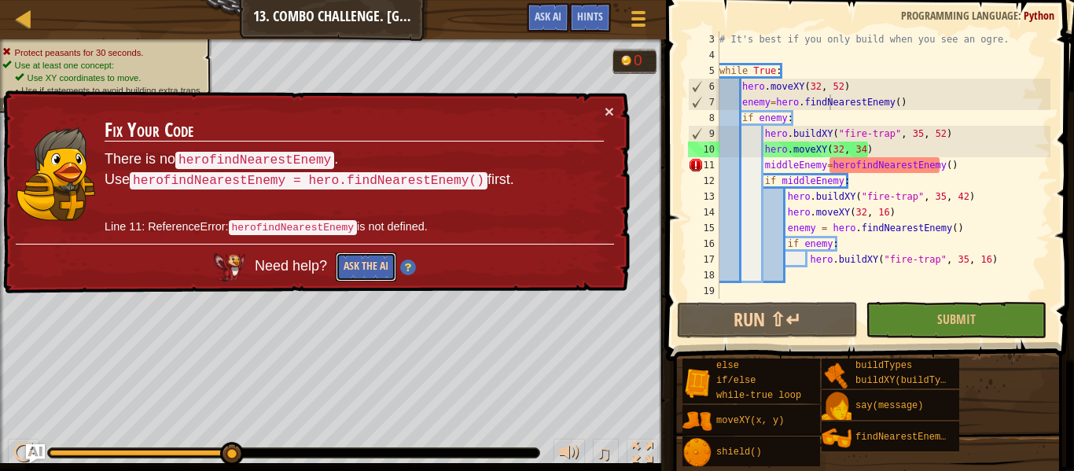
click at [375, 260] on button "Ask the AI" at bounding box center [366, 266] width 61 height 29
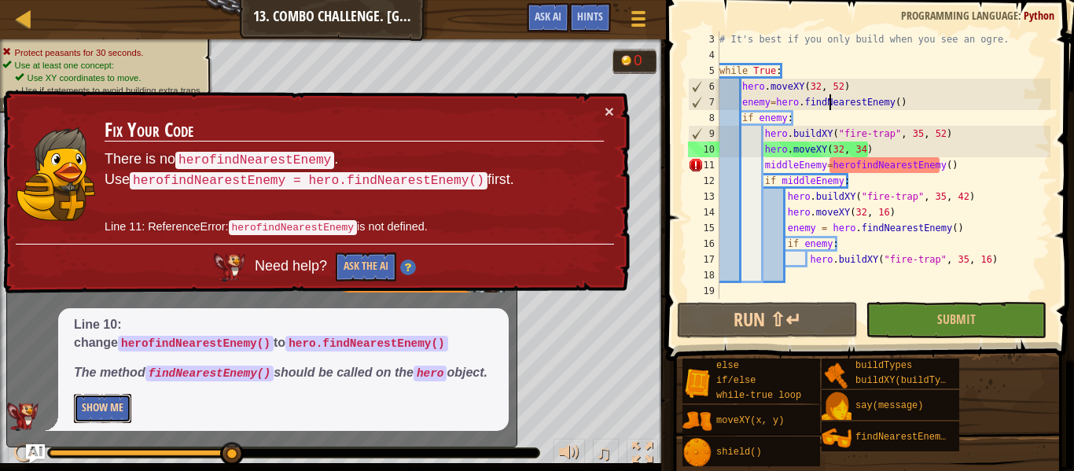
click at [100, 400] on button "Show Me" at bounding box center [102, 408] width 57 height 29
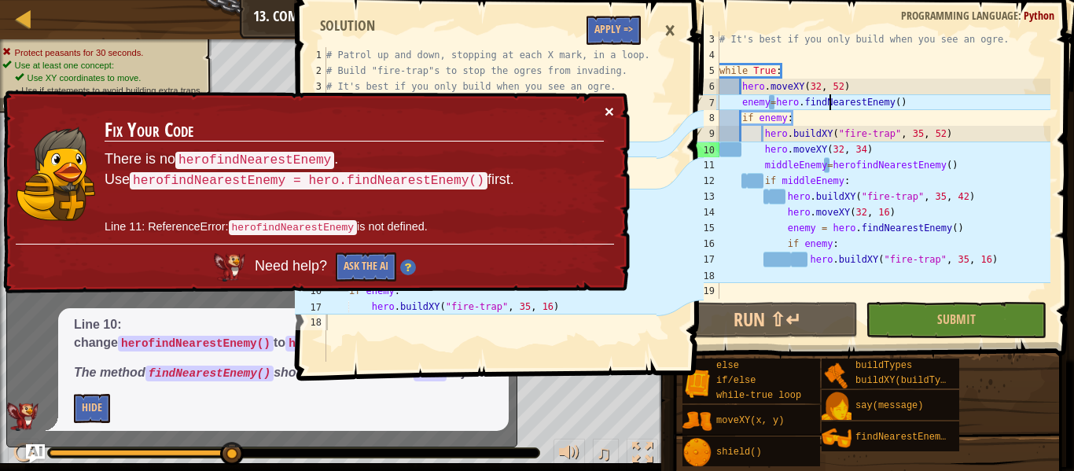
click at [610, 109] on button "×" at bounding box center [609, 111] width 9 height 17
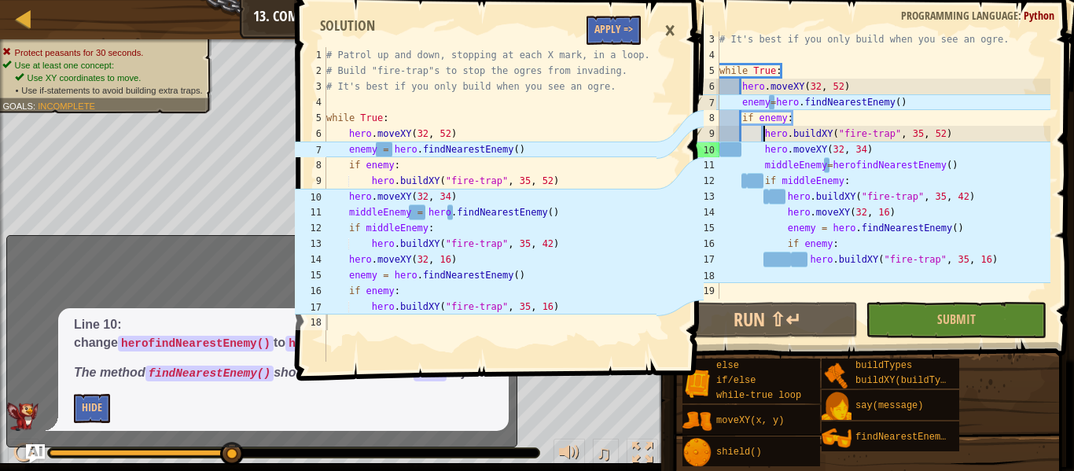
click at [765, 138] on div "# It's best if you only build when you see an ogre. while True : hero . moveXY …" at bounding box center [884, 180] width 334 height 299
click at [762, 148] on div "# It's best if you only build when you see an ogre. while True : hero . moveXY …" at bounding box center [884, 180] width 334 height 299
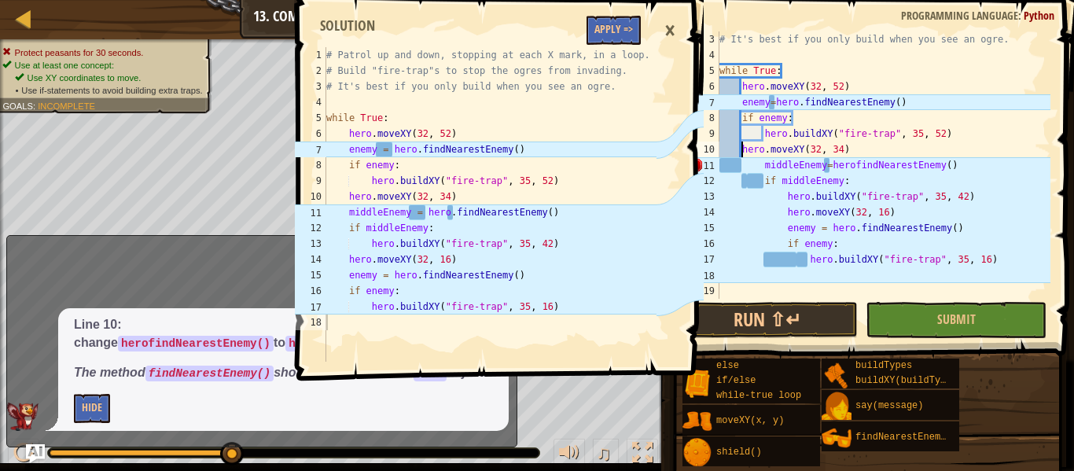
click at [764, 164] on div "# It's best if you only build when you see an ogre. while True : hero . moveXY …" at bounding box center [884, 180] width 334 height 299
click at [783, 197] on div "# It's best if you only build when you see an ogre. while True : hero . moveXY …" at bounding box center [884, 180] width 334 height 299
click at [784, 212] on div "# It's best if you only build when you see an ogre. while True : hero . moveXY …" at bounding box center [884, 180] width 334 height 299
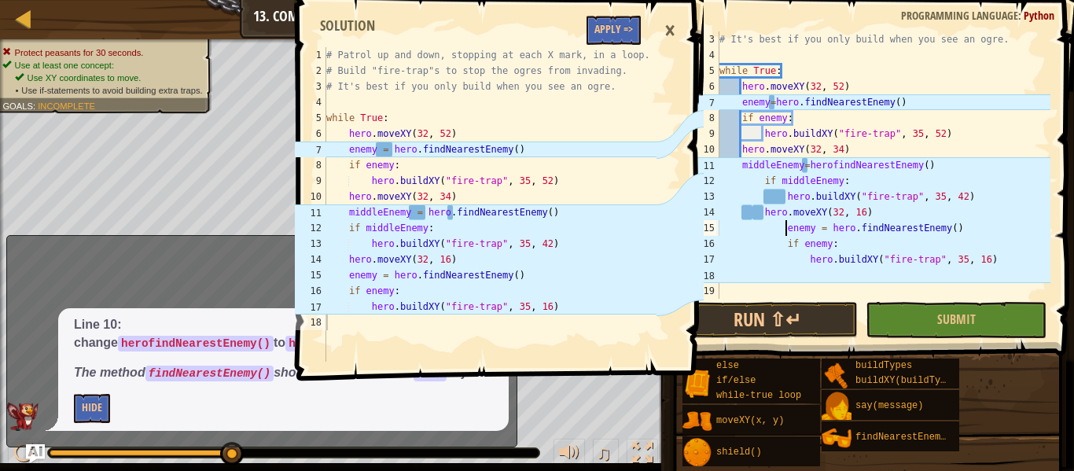
click at [783, 231] on div "# It's best if you only build when you see an ogre. while True : hero . moveXY …" at bounding box center [884, 180] width 334 height 299
click at [916, 318] on button "Submit" at bounding box center [956, 320] width 181 height 36
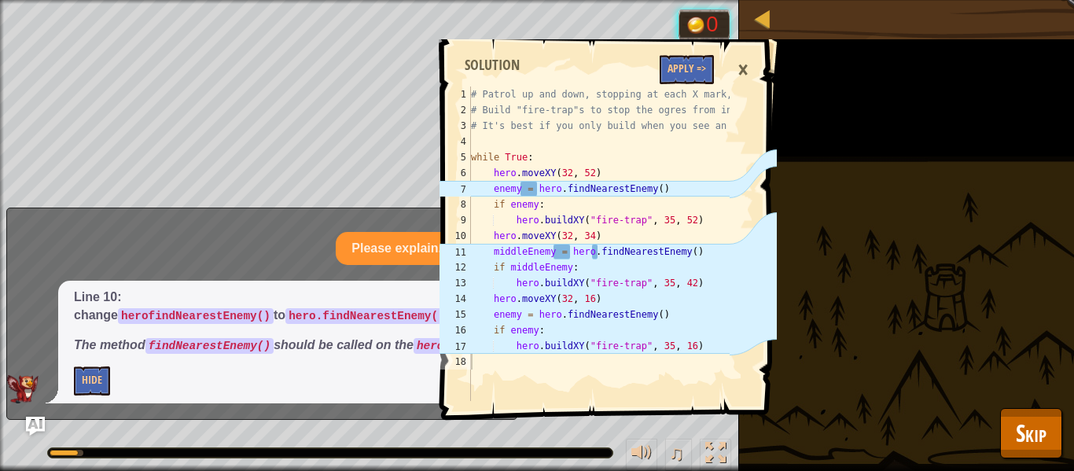
click at [743, 62] on div "×" at bounding box center [743, 70] width 27 height 36
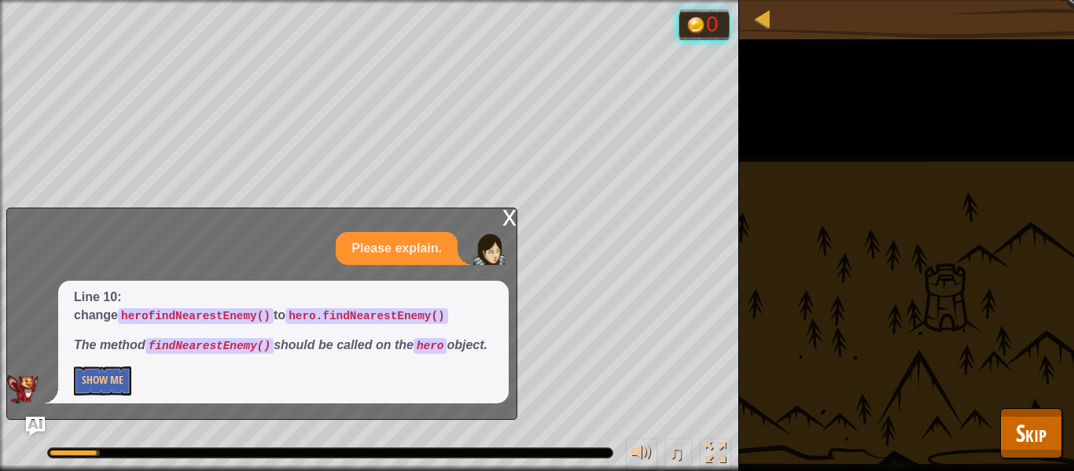
click at [503, 208] on div "x" at bounding box center [510, 216] width 14 height 16
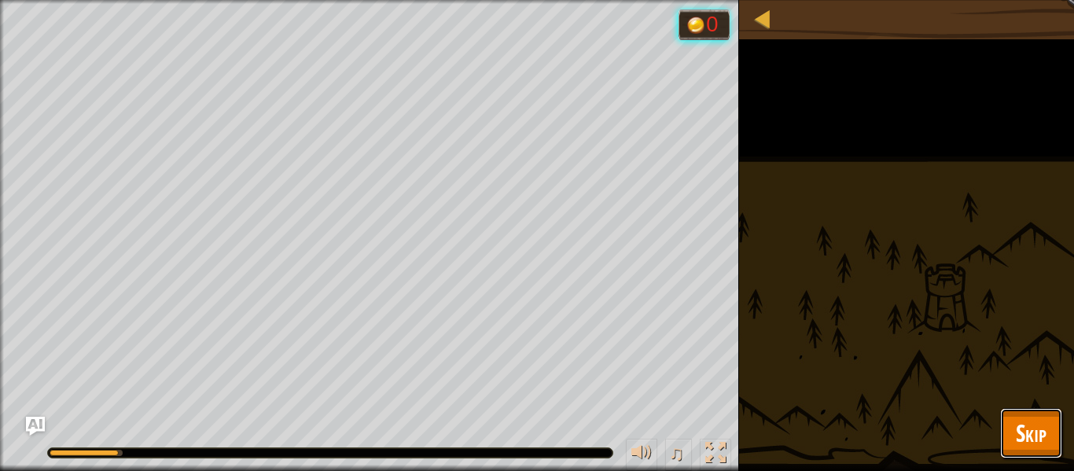
click at [1019, 422] on span "Skip" at bounding box center [1031, 433] width 31 height 32
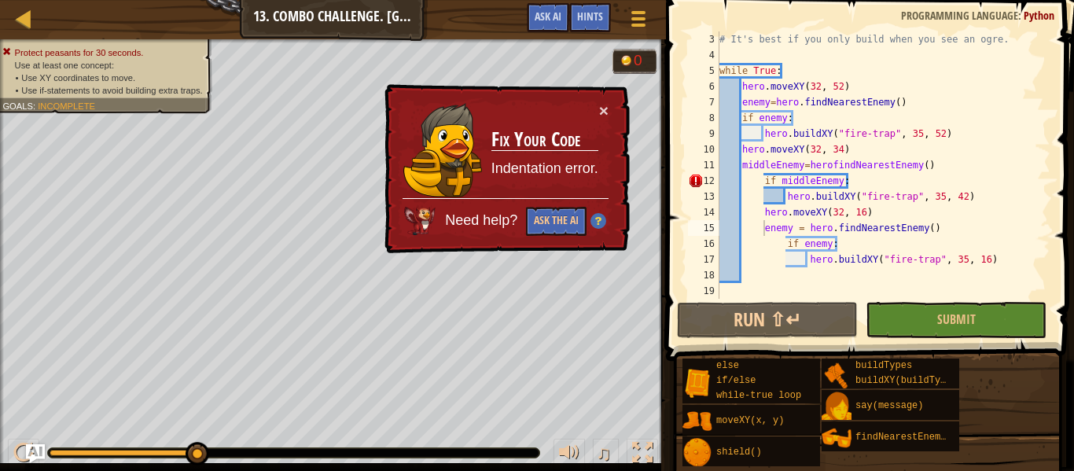
click at [761, 175] on div "# It's best if you only build when you see an ogre. while True : hero . moveXY …" at bounding box center [884, 180] width 334 height 299
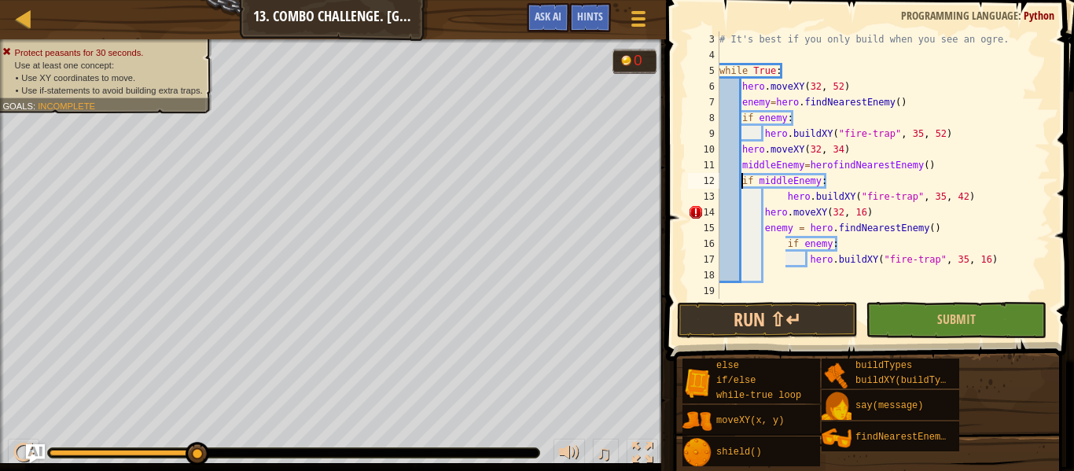
click at [762, 215] on div "# It's best if you only build when you see an ogre. while True : hero . moveXY …" at bounding box center [884, 180] width 334 height 299
click at [762, 227] on div "# It's best if you only build when you see an ogre. while True : hero . moveXY …" at bounding box center [884, 180] width 334 height 299
click at [776, 247] on div "# It's best if you only build when you see an ogre. while True : hero . moveXY …" at bounding box center [884, 180] width 334 height 299
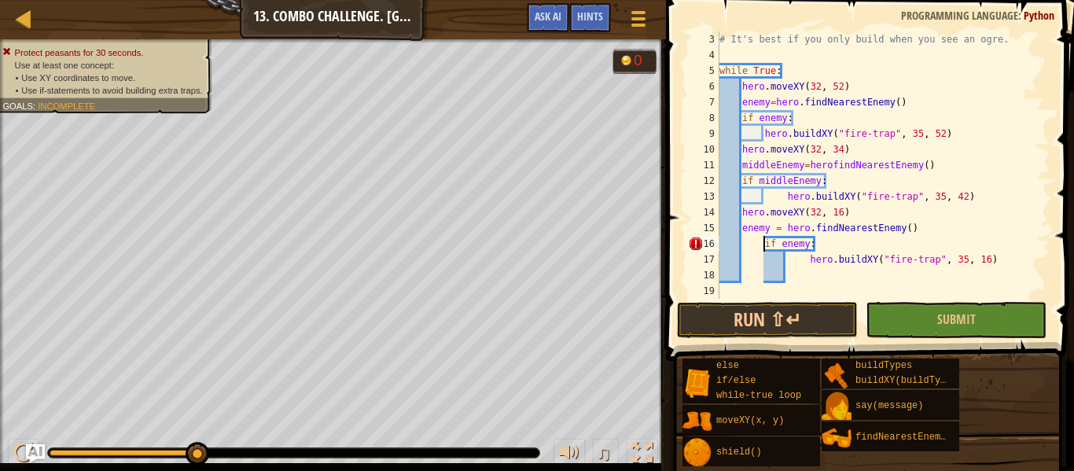
scroll to position [7, 9]
click at [807, 262] on div "# It's best if you only build when you see an ogre. while True : hero . moveXY …" at bounding box center [884, 180] width 334 height 299
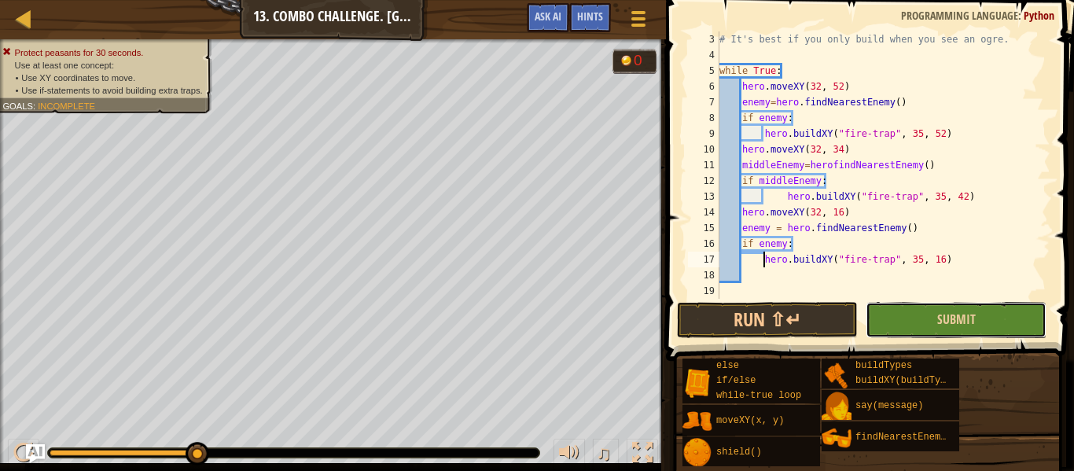
click at [906, 309] on button "Submit" at bounding box center [956, 320] width 181 height 36
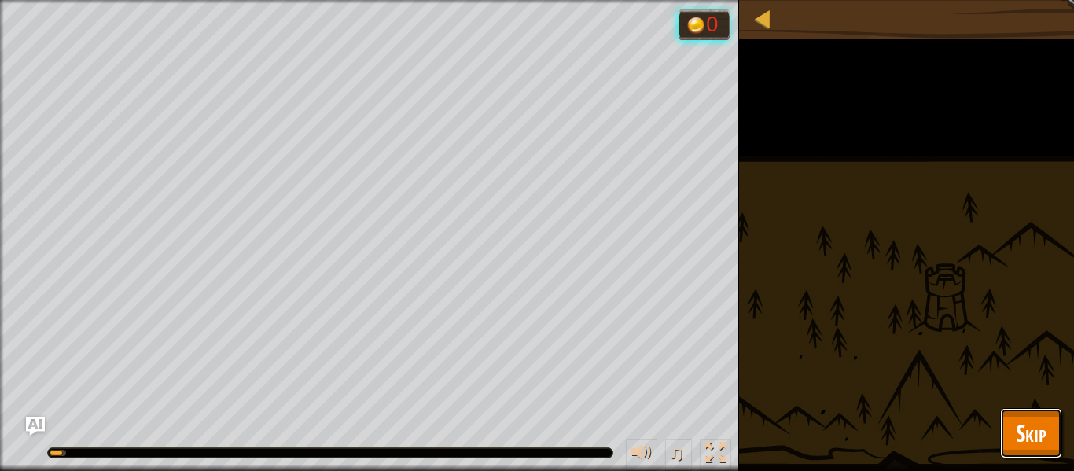
click at [1026, 433] on span "Skip" at bounding box center [1031, 433] width 31 height 32
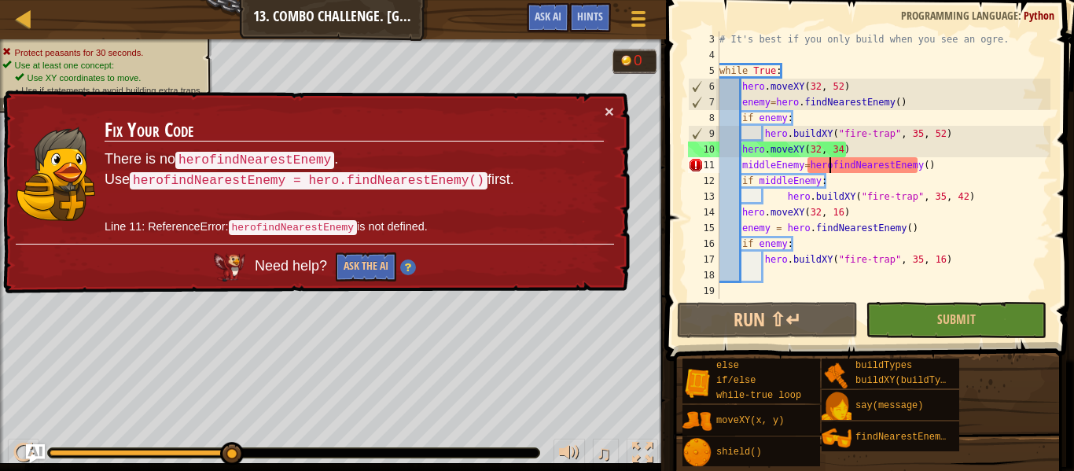
click at [828, 166] on div "# It's best if you only build when you see an ogre. while True : hero . moveXY …" at bounding box center [884, 180] width 334 height 299
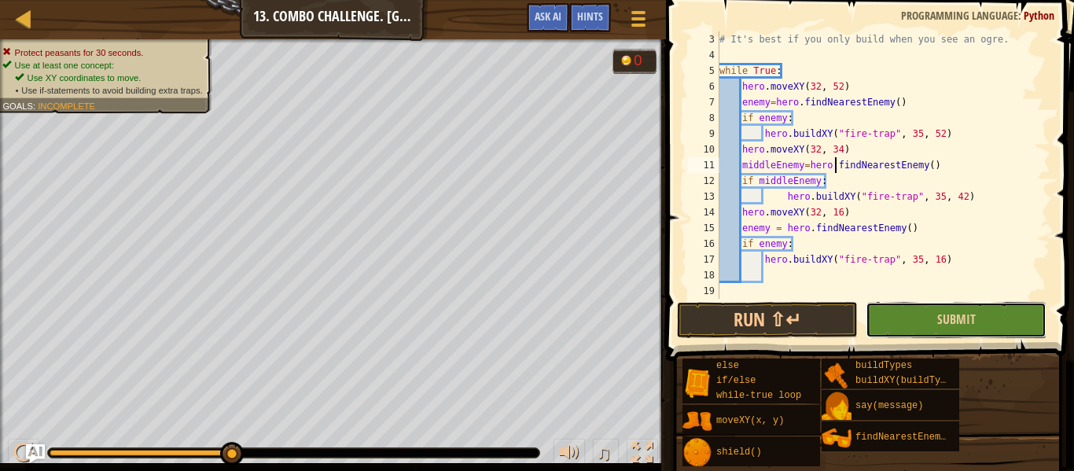
click at [917, 310] on button "Submit" at bounding box center [956, 320] width 181 height 36
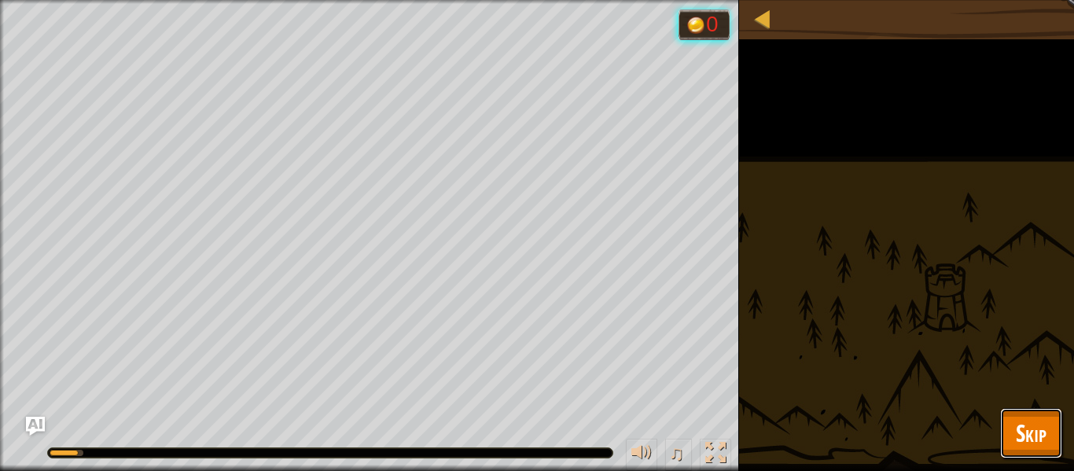
click at [1026, 433] on span "Skip" at bounding box center [1031, 433] width 31 height 32
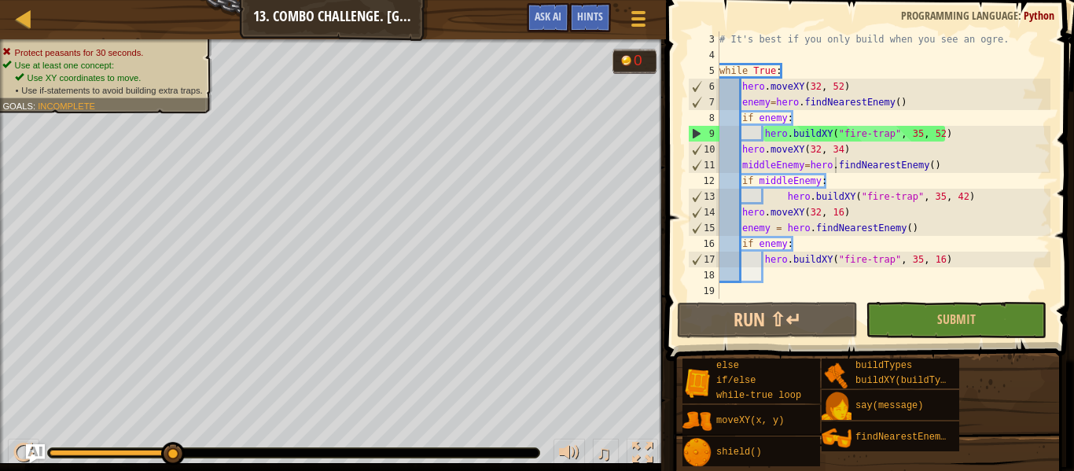
click at [761, 134] on div "# It's best if you only build when you see an ogre. while True : hero . moveXY …" at bounding box center [884, 180] width 334 height 299
click at [766, 188] on div "# It's best if you only build when you see an ogre. while True : hero . moveXY …" at bounding box center [884, 180] width 334 height 299
click at [944, 315] on span "Submit" at bounding box center [957, 319] width 39 height 17
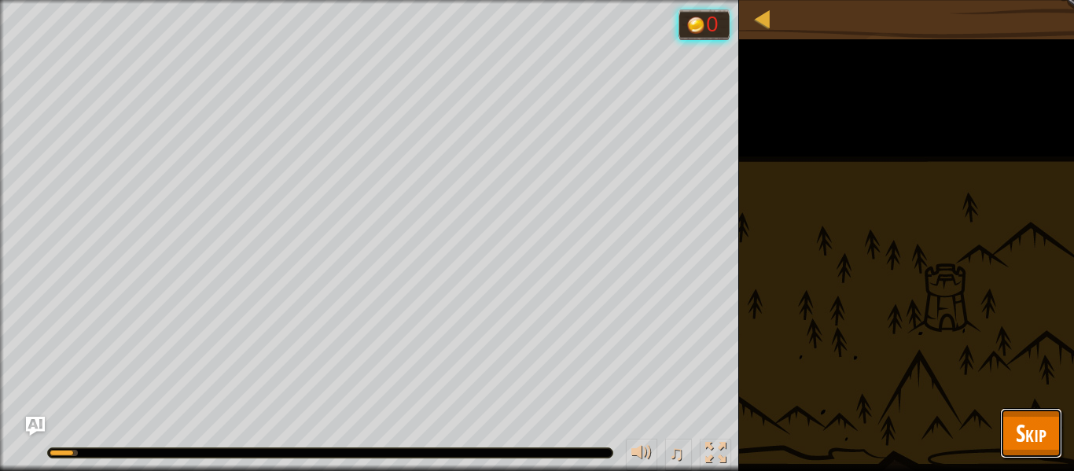
click at [1019, 421] on span "Skip" at bounding box center [1031, 433] width 31 height 32
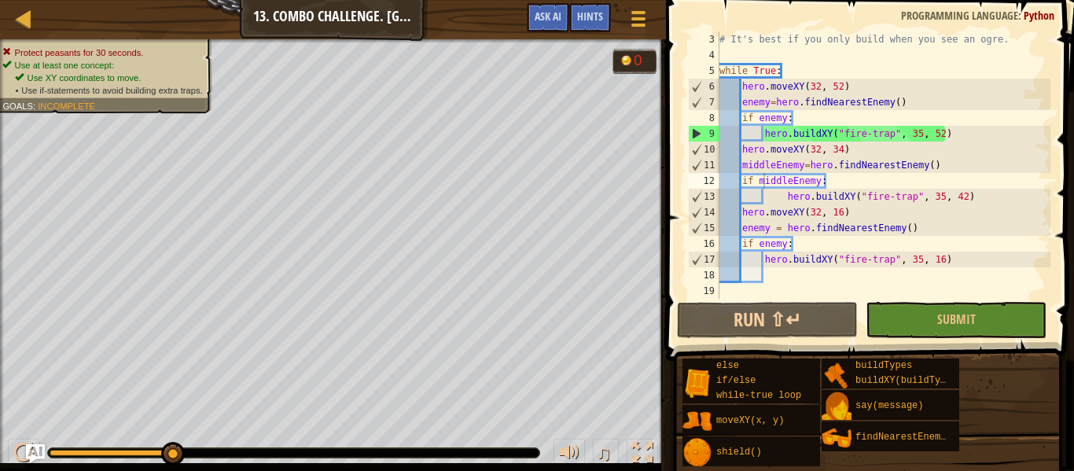
click at [737, 131] on div "# It's best if you only build when you see an ogre. while True : hero . moveXY …" at bounding box center [884, 180] width 334 height 299
click at [559, 31] on button "Ask AI" at bounding box center [548, 17] width 42 height 29
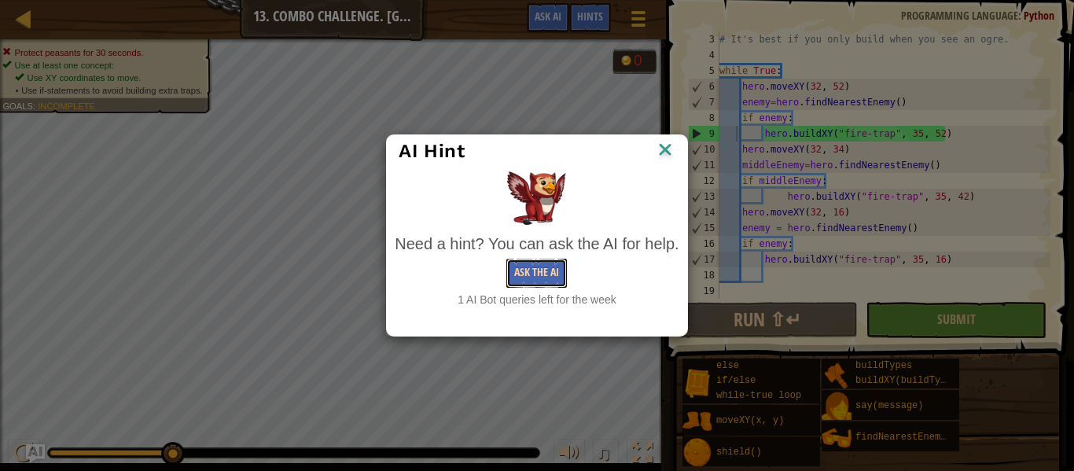
click at [542, 273] on button "Ask the AI" at bounding box center [537, 273] width 61 height 29
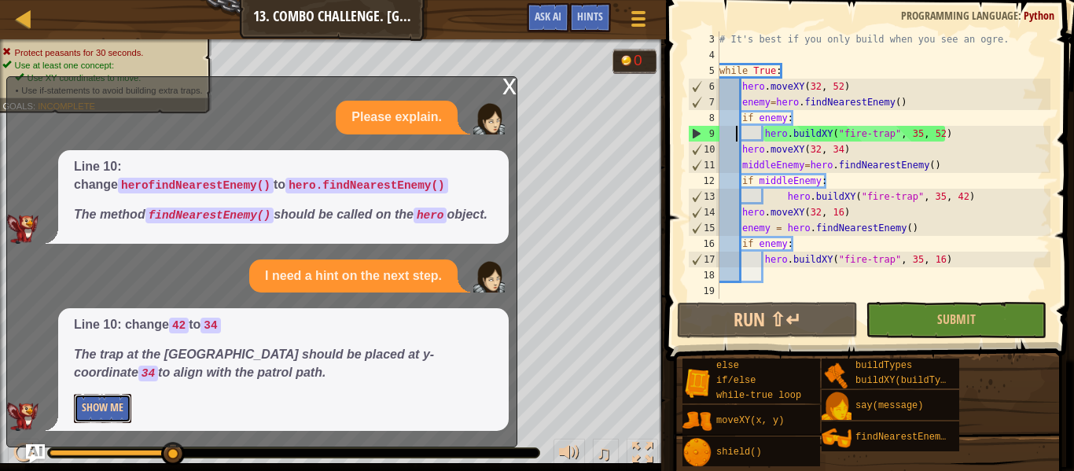
click at [90, 422] on button "Show Me" at bounding box center [102, 408] width 57 height 29
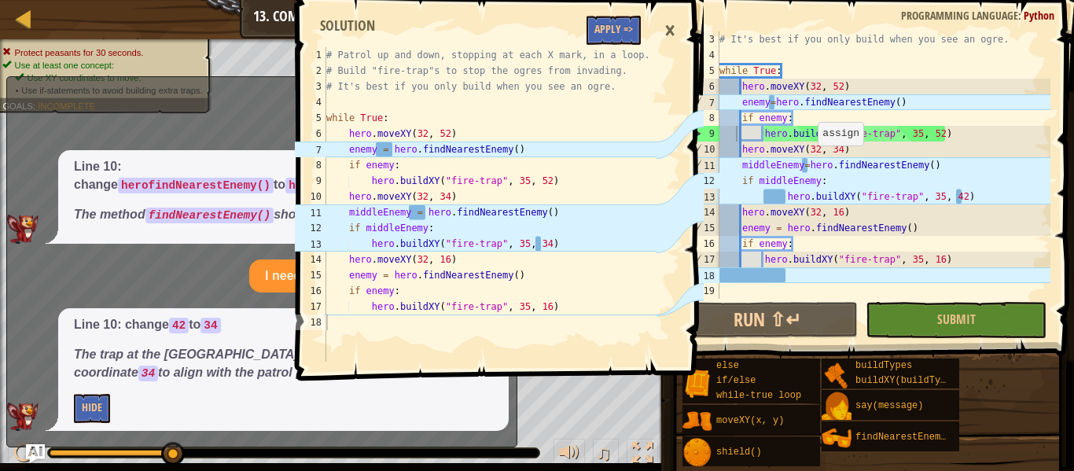
click at [810, 160] on div "# It's best if you only build when you see an ogre. while True : hero . moveXY …" at bounding box center [884, 180] width 334 height 299
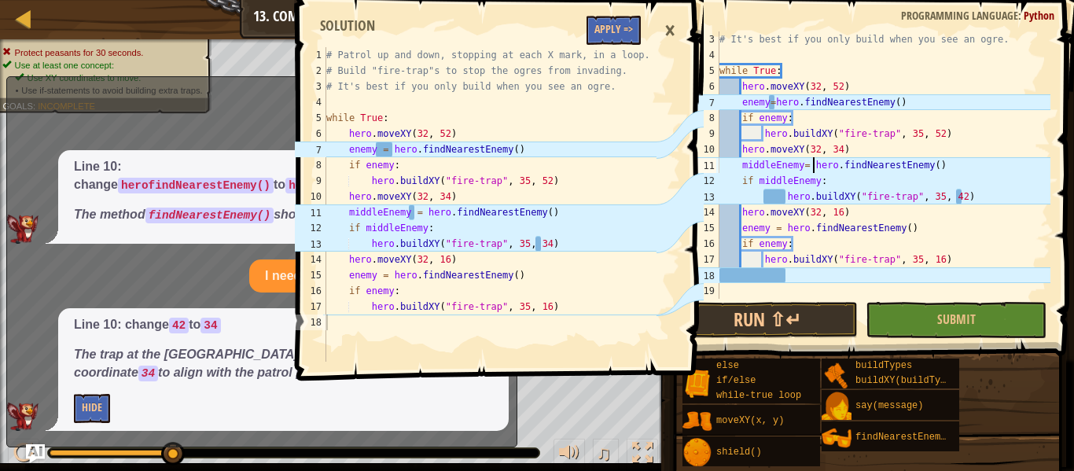
click at [800, 166] on div "# It's best if you only build when you see an ogre. while True : hero . moveXY …" at bounding box center [884, 180] width 334 height 299
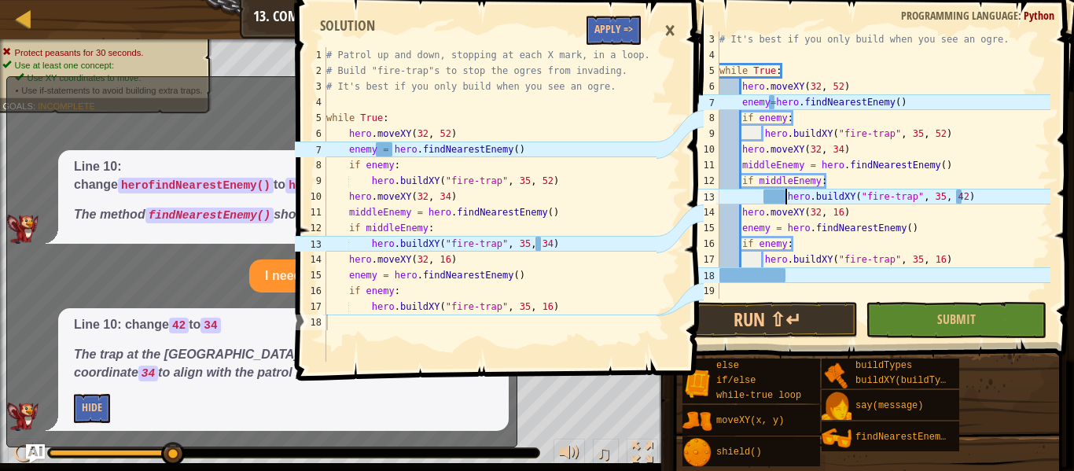
click at [784, 196] on div "# It's best if you only build when you see an ogre. while True : hero . moveXY …" at bounding box center [884, 180] width 334 height 299
click at [776, 101] on div "# It's best if you only build when you see an ogre. while True : hero . moveXY …" at bounding box center [884, 180] width 334 height 299
click at [767, 101] on div "# It's best if you only build when you see an ogre. while True : hero . moveXY …" at bounding box center [884, 180] width 334 height 299
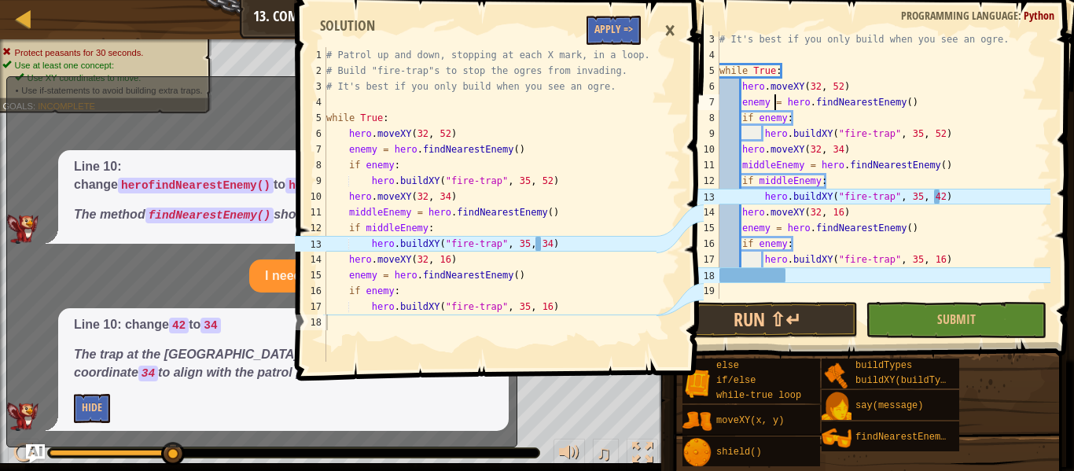
click at [942, 195] on div "# It's best if you only build when you see an ogre. while True : hero . moveXY …" at bounding box center [884, 180] width 334 height 299
type textarea "hero.buildXY("fire-trap", 35, 34)"
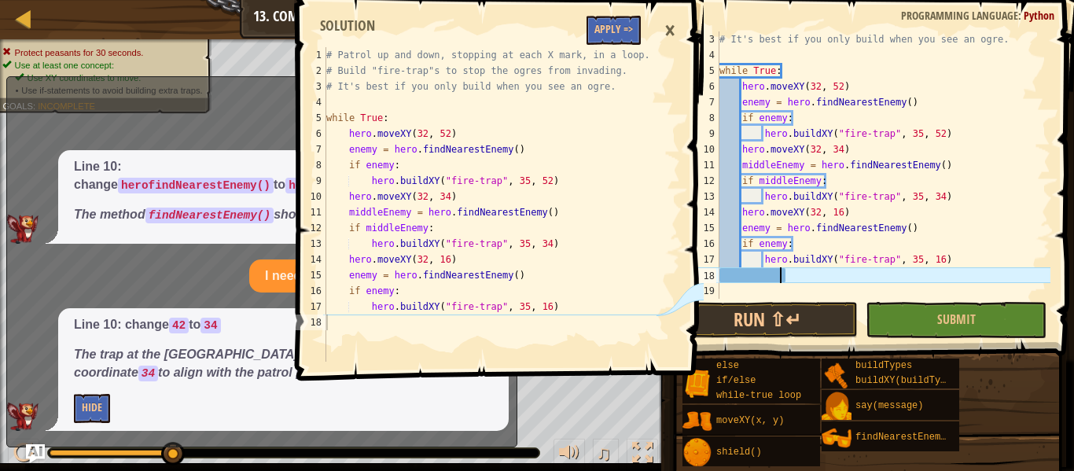
click at [783, 276] on div "# It's best if you only build when you see an ogre. while True : hero . moveXY …" at bounding box center [884, 180] width 334 height 299
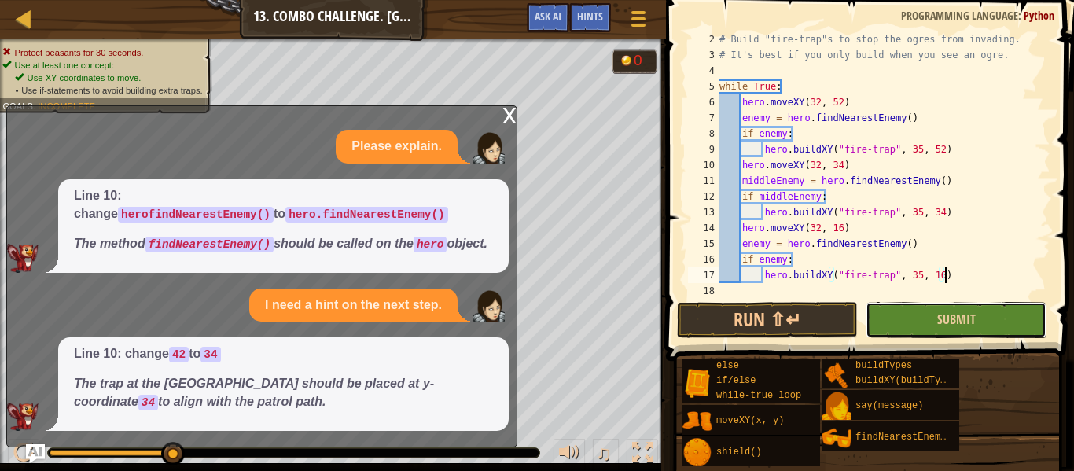
click at [928, 334] on button "Submit" at bounding box center [956, 320] width 181 height 36
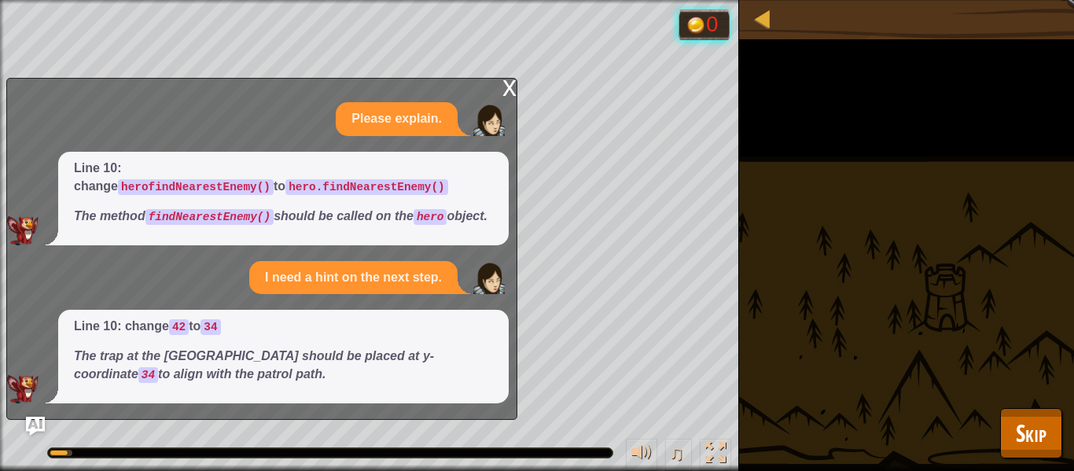
click at [511, 79] on div "x" at bounding box center [510, 87] width 14 height 16
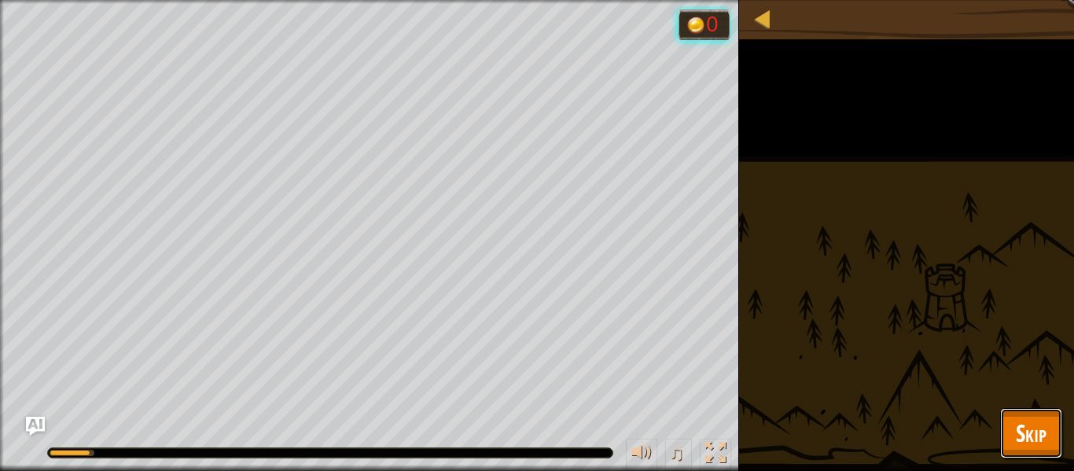
click at [1026, 428] on span "Skip" at bounding box center [1031, 433] width 31 height 32
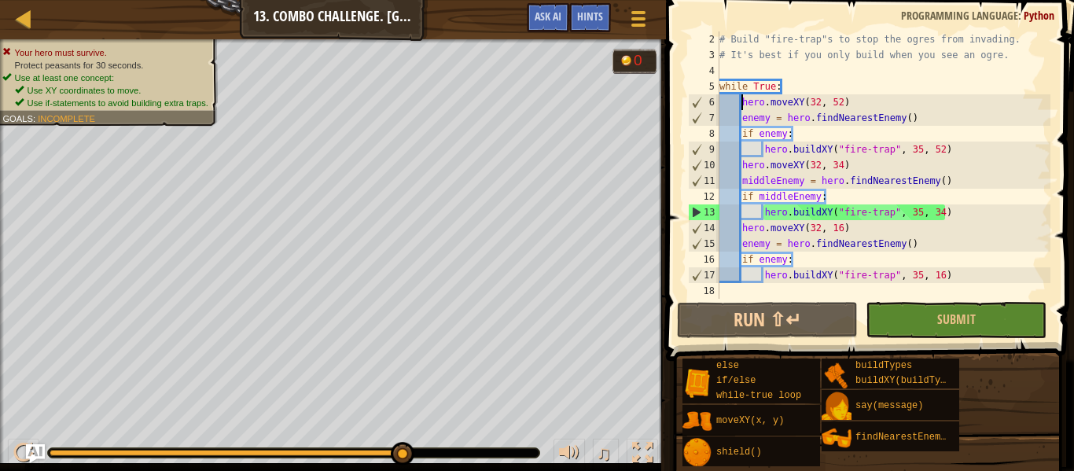
click at [739, 107] on div "# Build "fire-trap"s to stop the ogres from invading. # It's best if you only b…" at bounding box center [884, 180] width 334 height 299
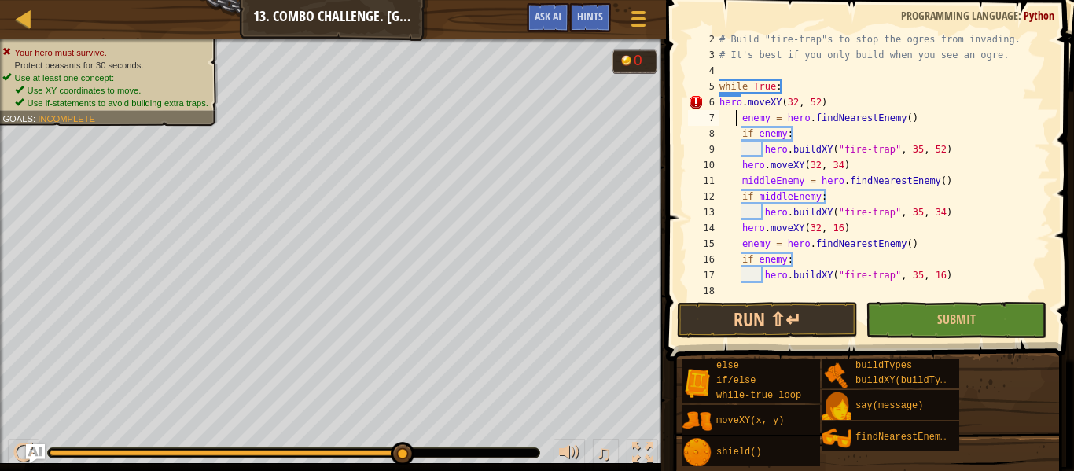
click at [737, 118] on div "# Build "fire-trap"s to stop the ogres from invading. # It's best if you only b…" at bounding box center [884, 180] width 334 height 299
click at [740, 133] on div "# Build "fire-trap"s to stop the ogres from invading. # It's best if you only b…" at bounding box center [884, 180] width 334 height 299
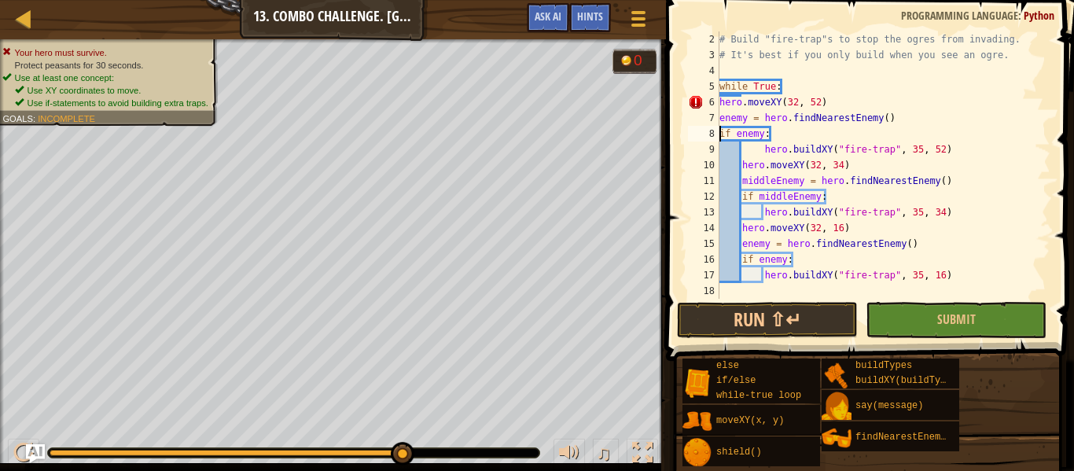
click at [720, 106] on div "# Build "fire-trap"s to stop the ogres from invading. # It's best if you only b…" at bounding box center [884, 180] width 334 height 299
click at [741, 151] on div "# Build "fire-trap"s to stop the ogres from invading. # It's best if you only b…" at bounding box center [884, 180] width 334 height 299
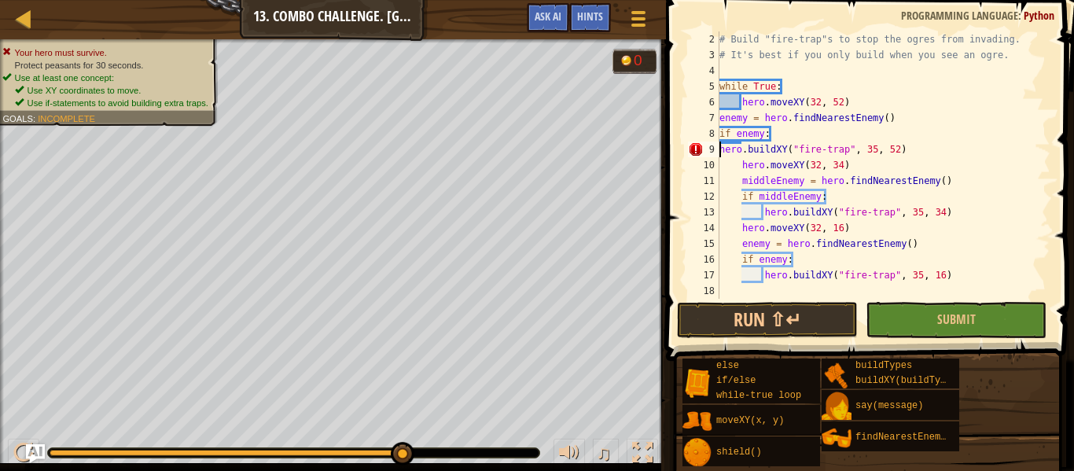
click at [744, 168] on div "# Build "fire-trap"s to stop the ogres from invading. # It's best if you only b…" at bounding box center [884, 180] width 334 height 299
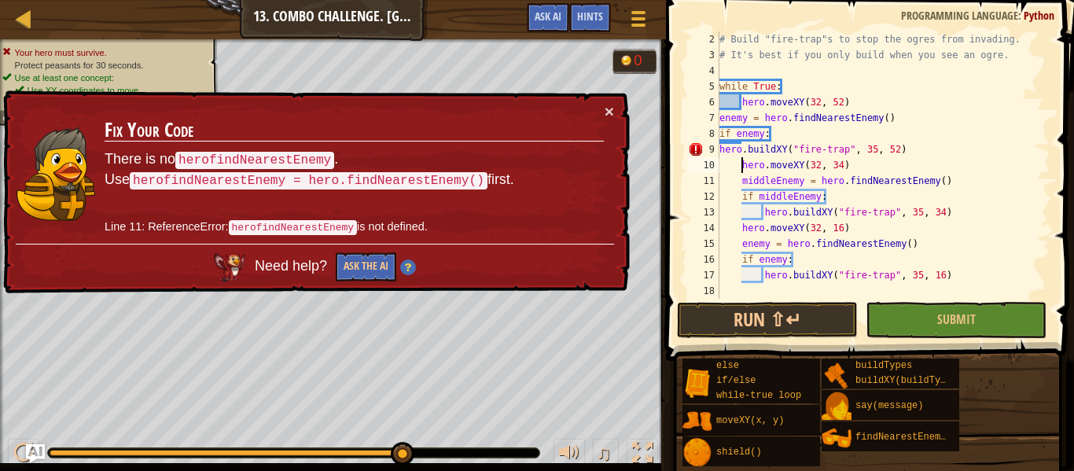
click at [720, 149] on div "# Build "fire-trap"s to stop the ogres from invading. # It's best if you only b…" at bounding box center [884, 180] width 334 height 299
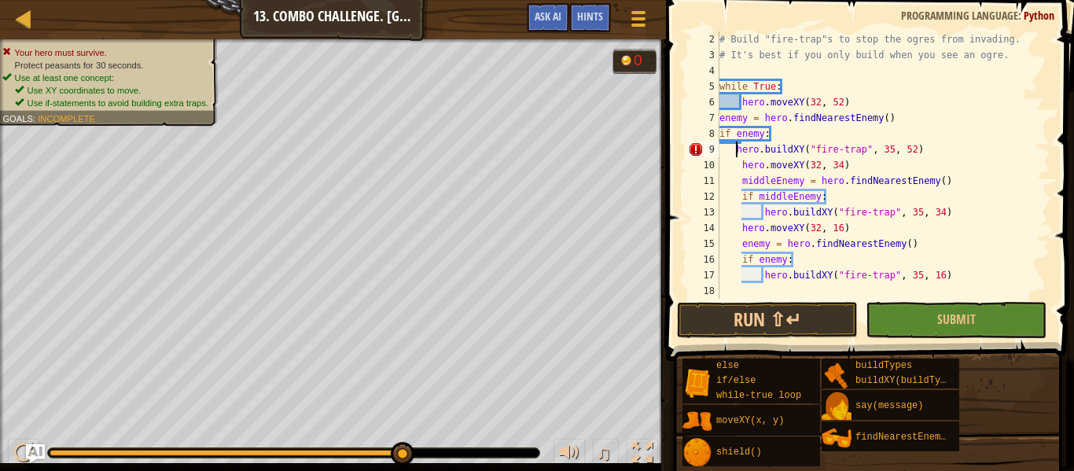
type textarea "hero.buildXY("fire-trap", 35, 52)"
